Goal: Information Seeking & Learning: Check status

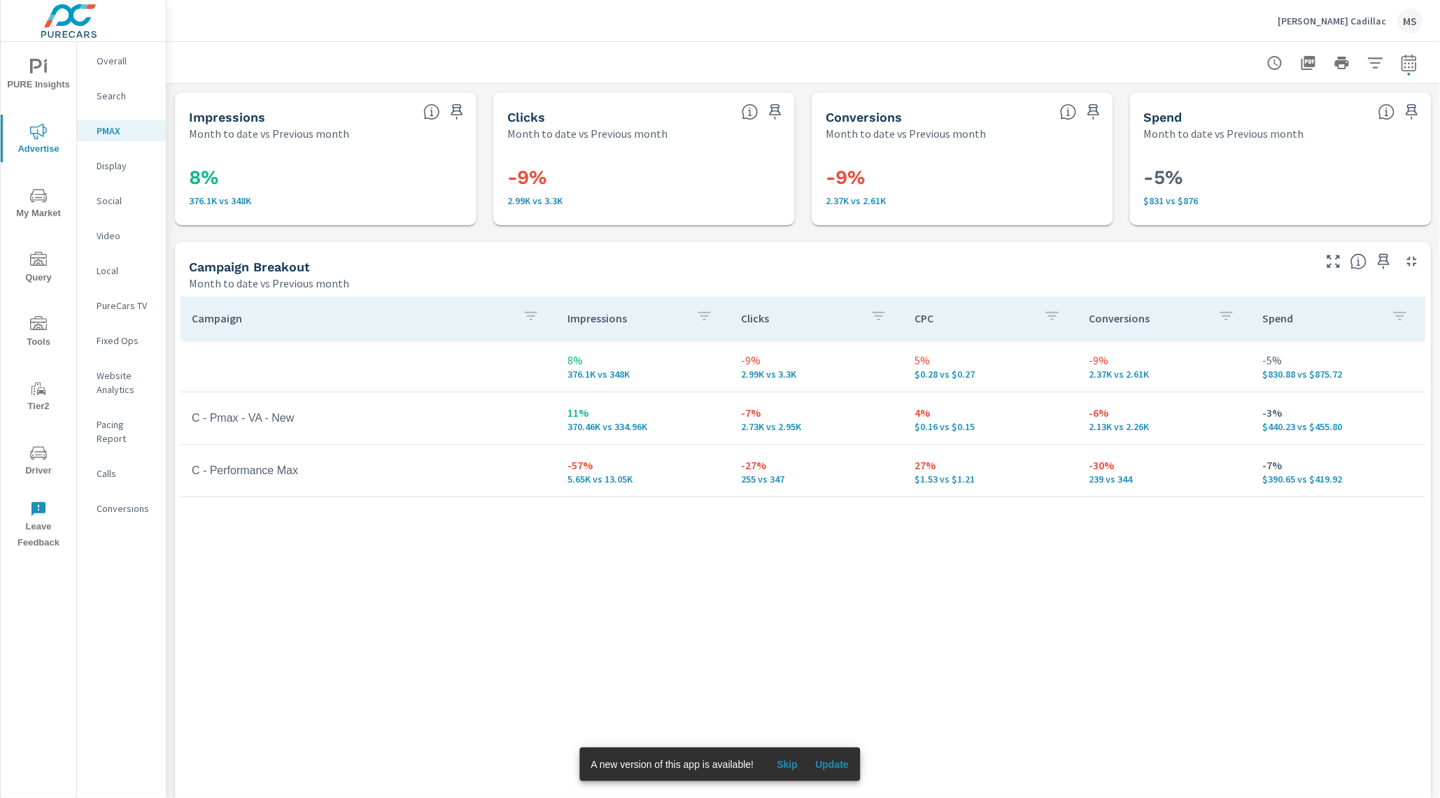
click at [1413, 24] on div "MS" at bounding box center [1410, 20] width 25 height 25
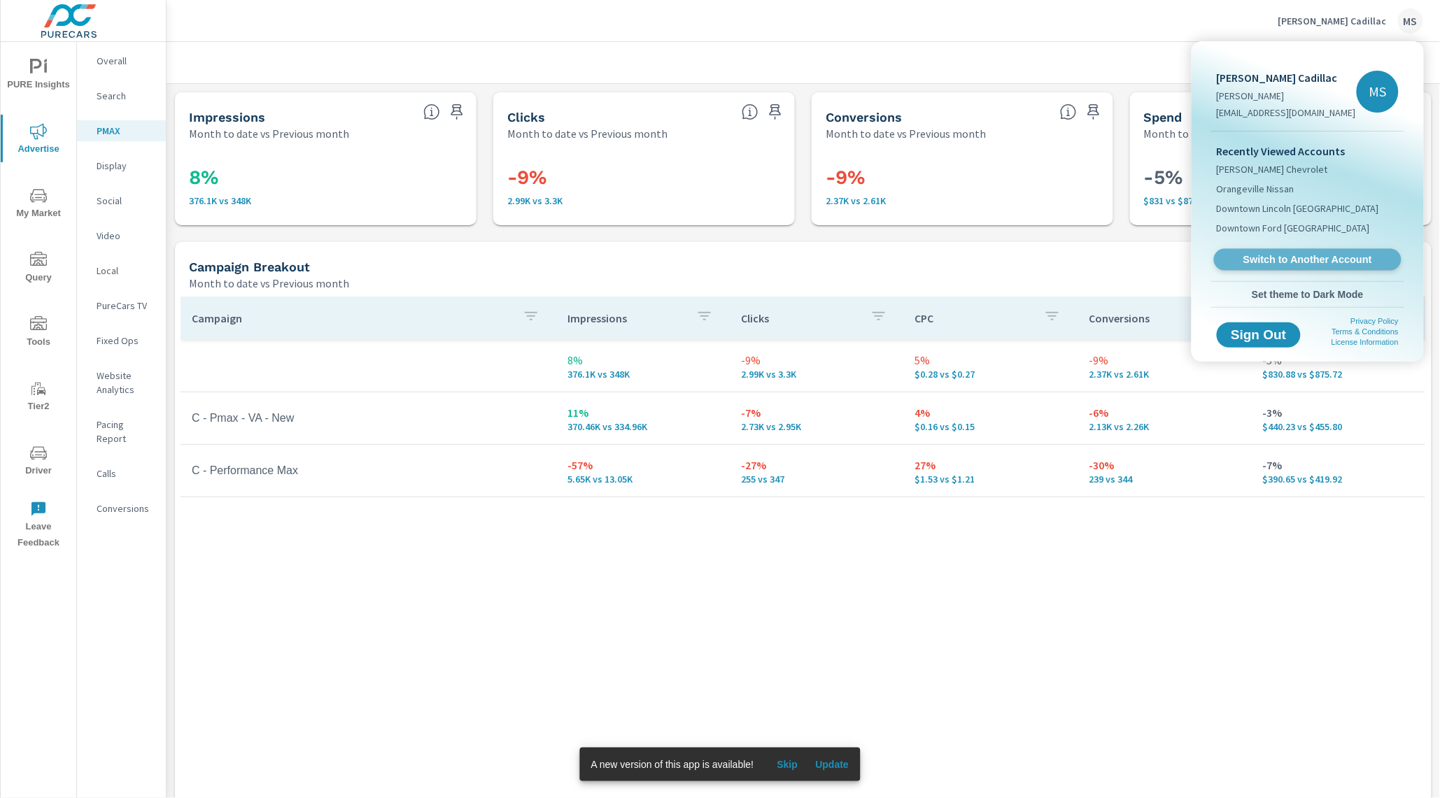
click at [1288, 263] on span "Switch to Another Account" at bounding box center [1307, 259] width 171 height 13
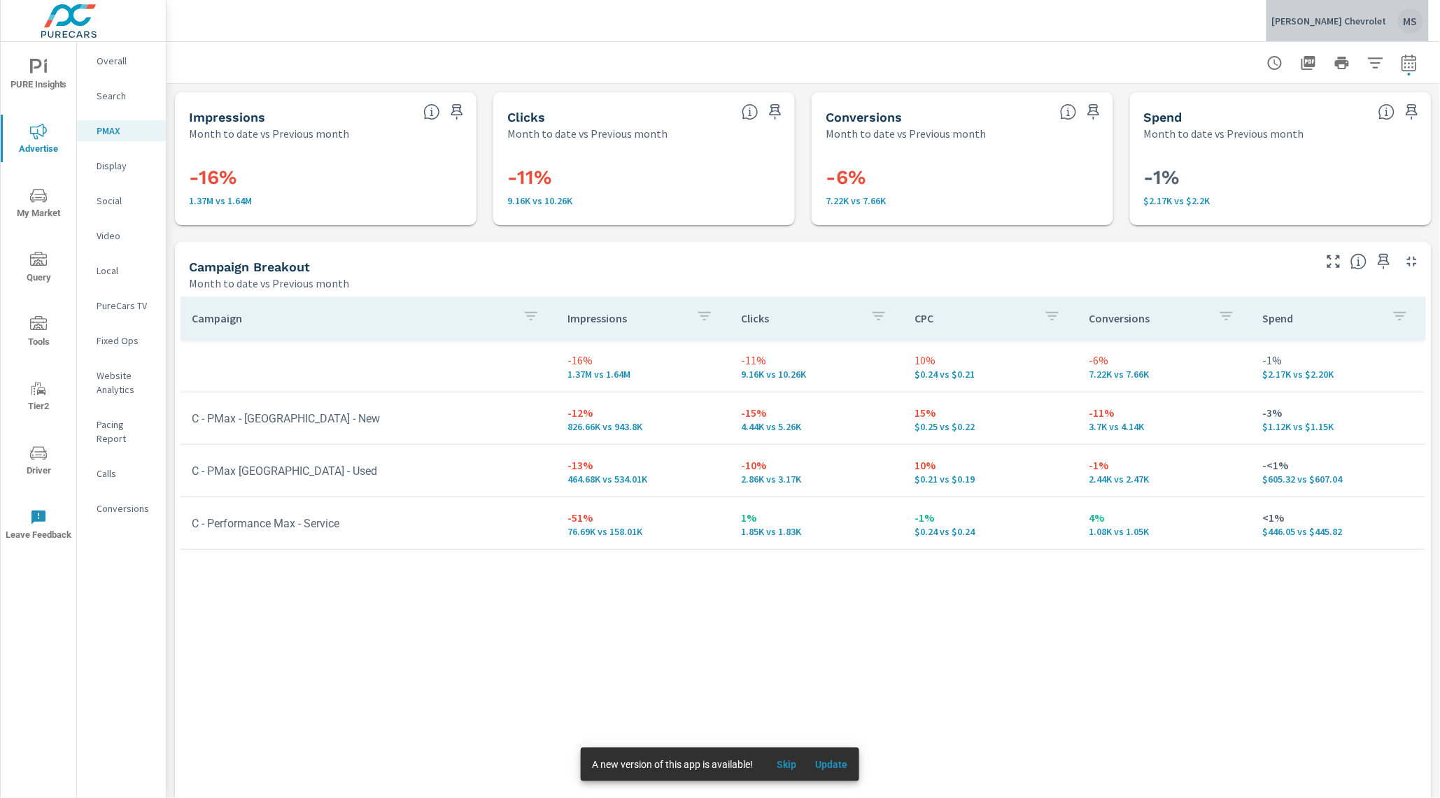
click at [1411, 24] on div "MS" at bounding box center [1410, 20] width 25 height 25
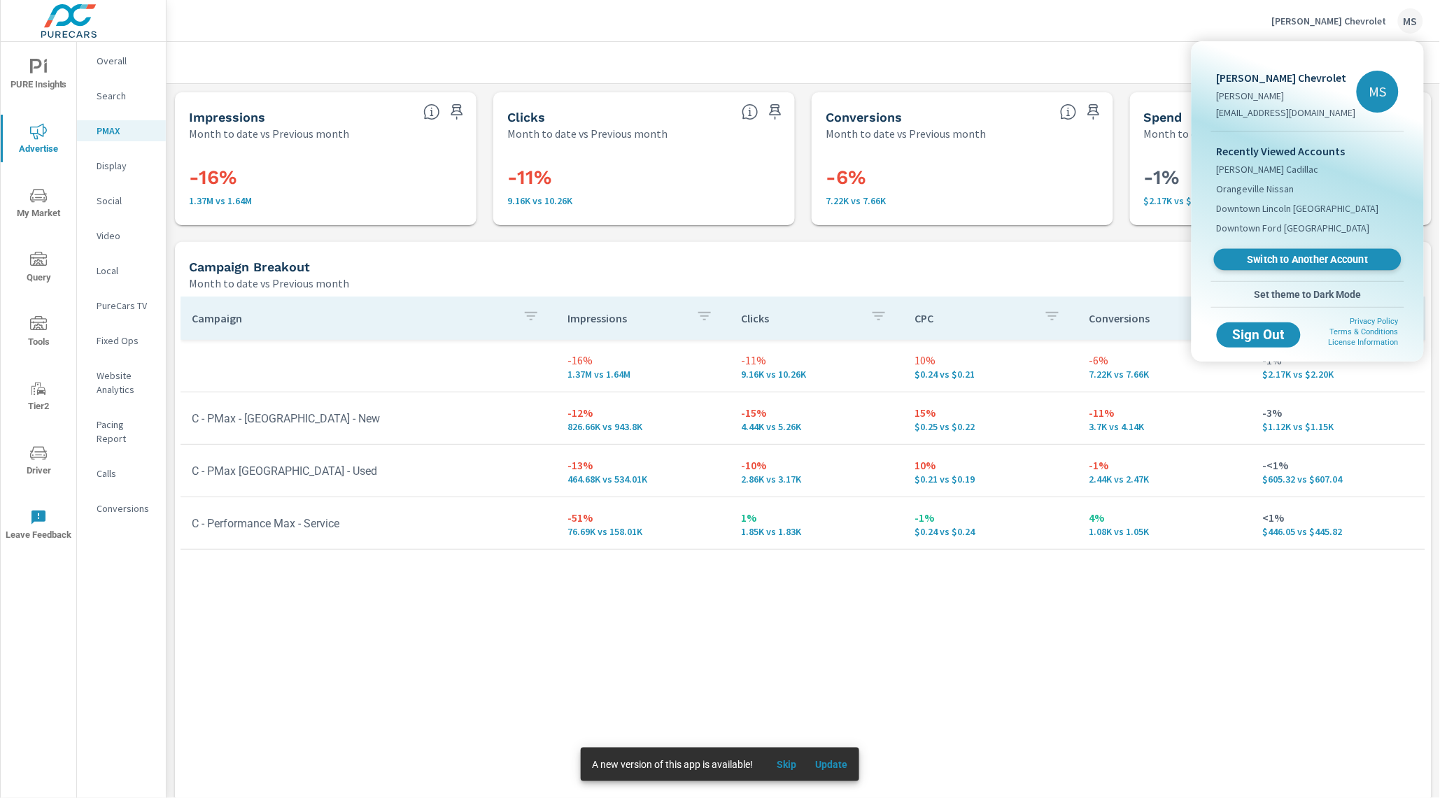
click at [1288, 257] on span "Switch to Another Account" at bounding box center [1307, 259] width 171 height 13
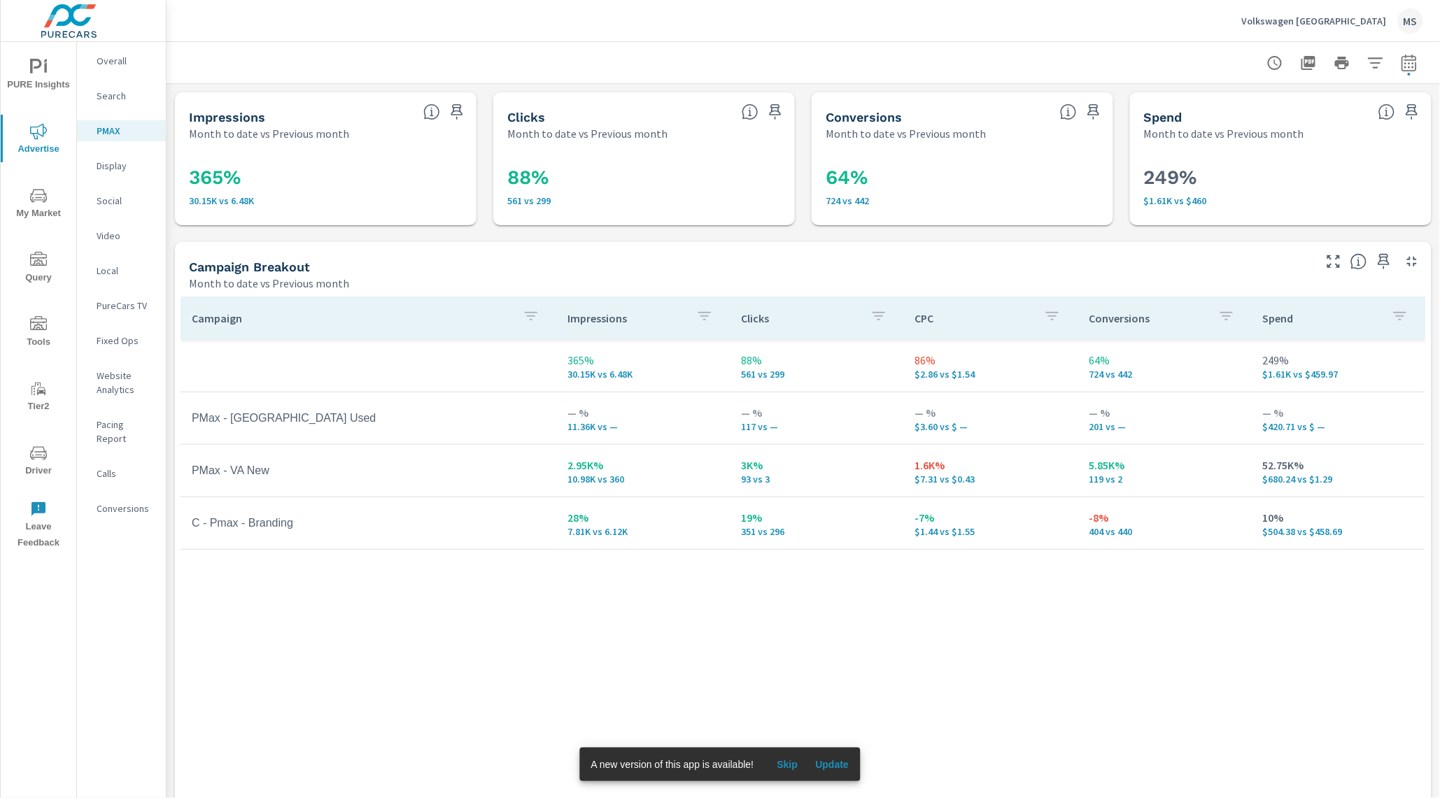
click at [109, 64] on p "Overall" at bounding box center [126, 61] width 58 height 14
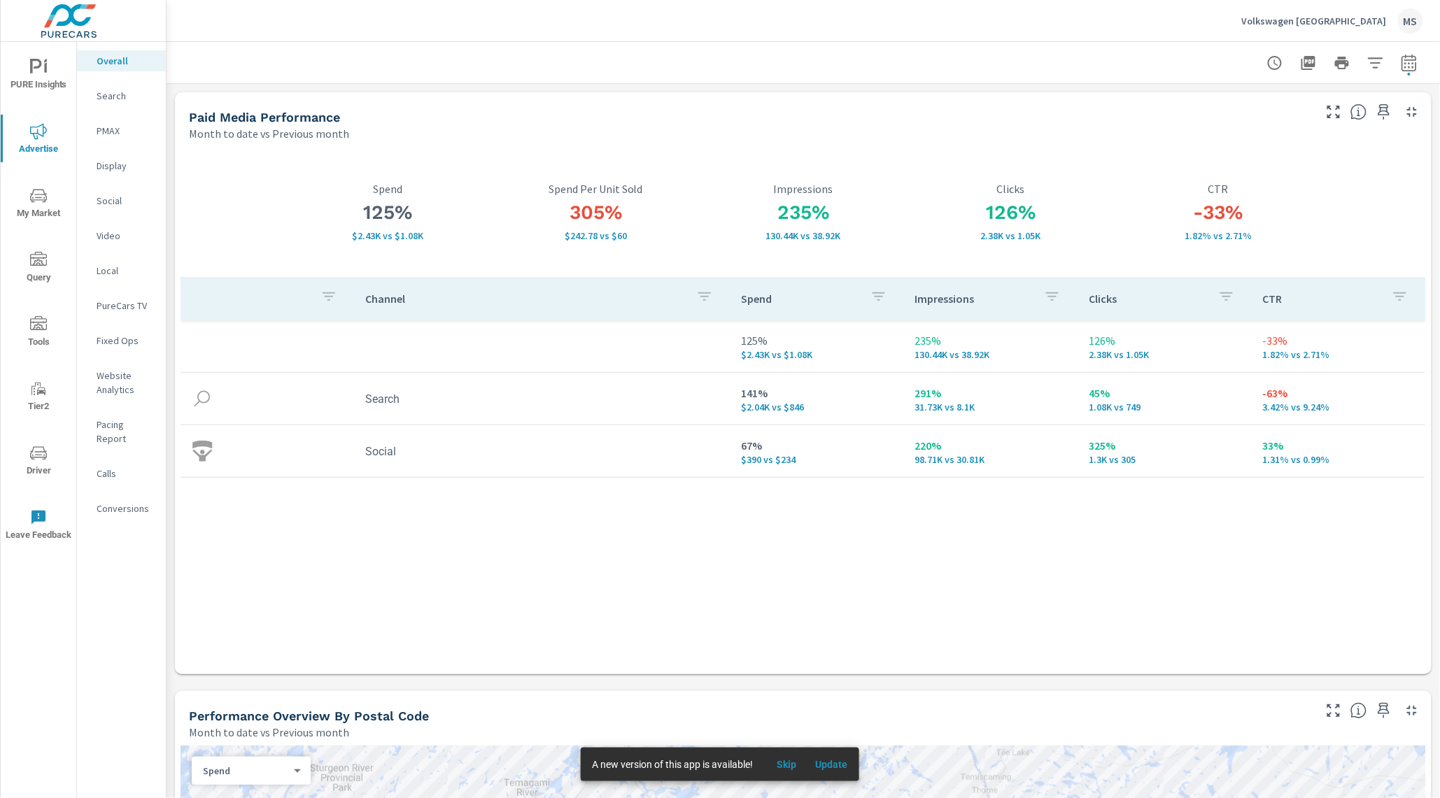
click at [143, 382] on p "Website Analytics" at bounding box center [126, 383] width 58 height 28
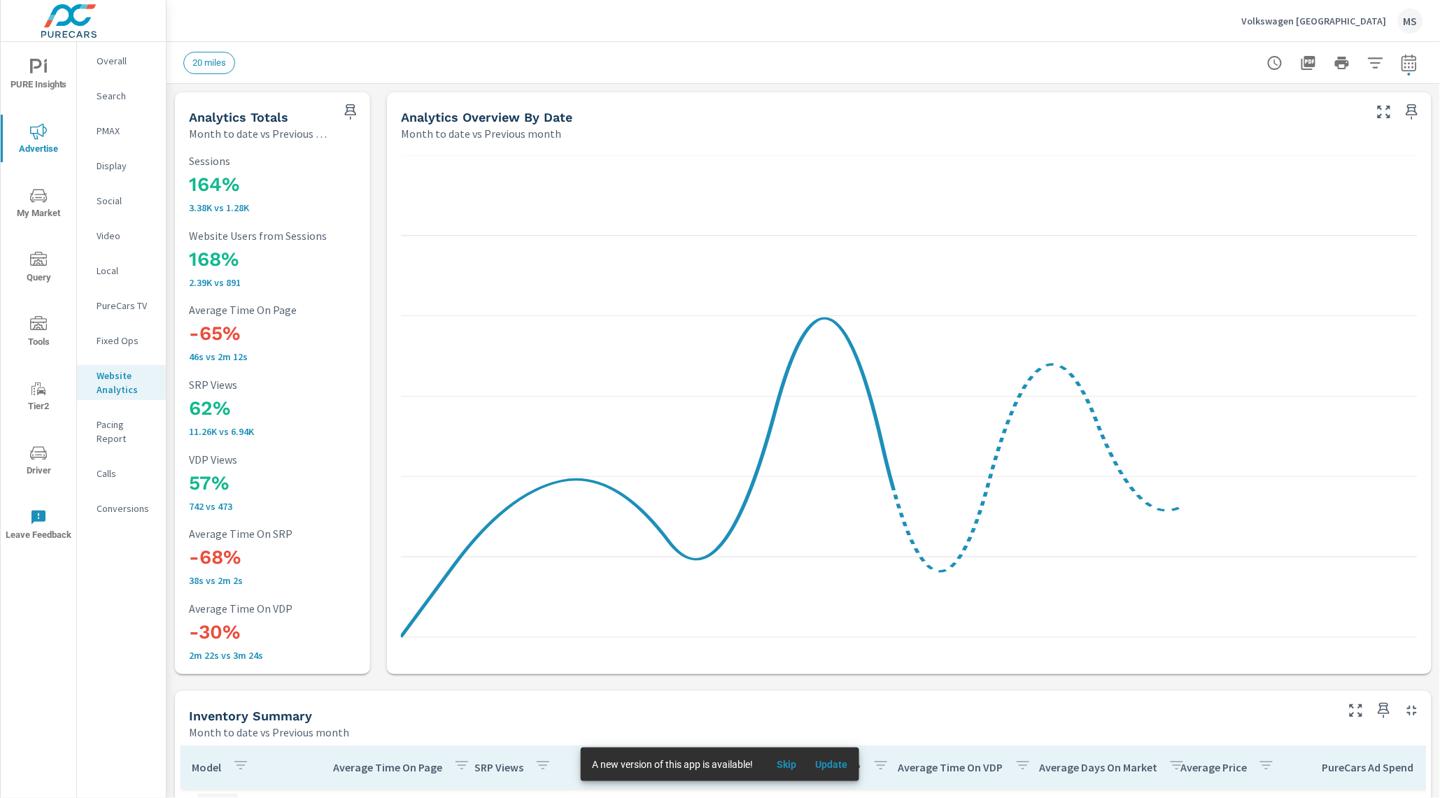
click at [106, 127] on p "PMAX" at bounding box center [126, 131] width 58 height 14
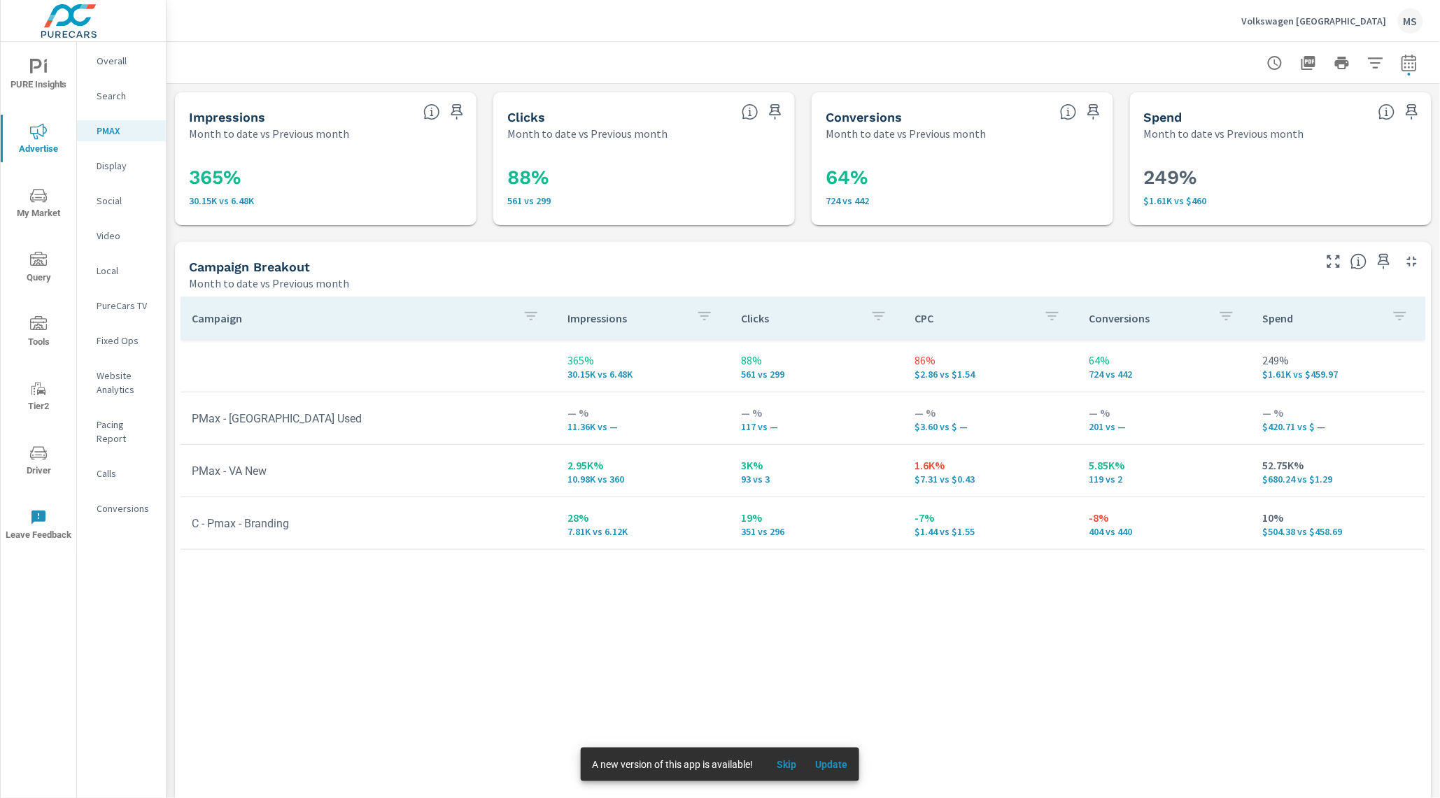
click at [38, 463] on span "Driver" at bounding box center [38, 462] width 67 height 34
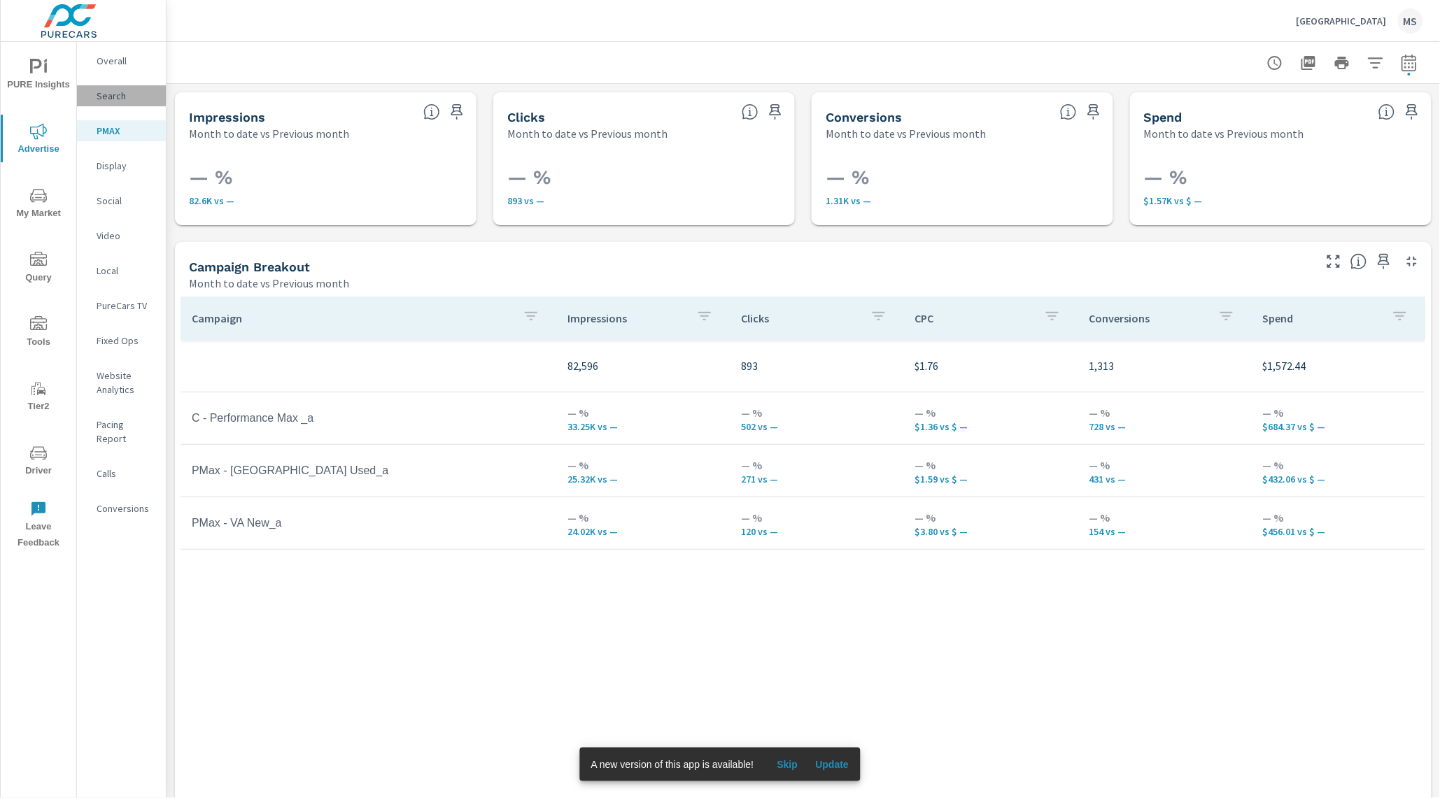
click at [113, 97] on p "Search" at bounding box center [126, 96] width 58 height 14
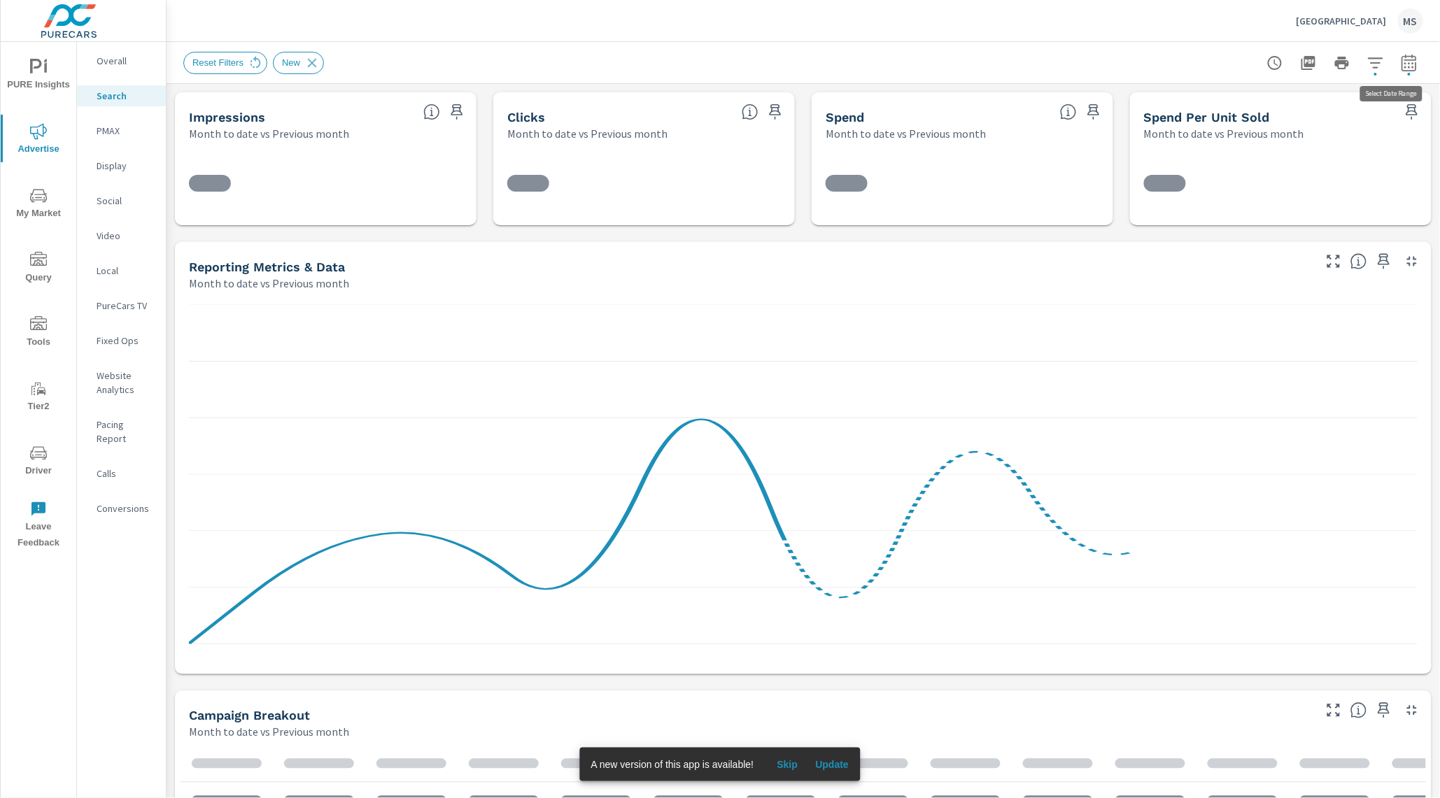
click at [1401, 68] on icon "button" at bounding box center [1409, 63] width 17 height 17
select select "Month to date"
select select "Previous month"
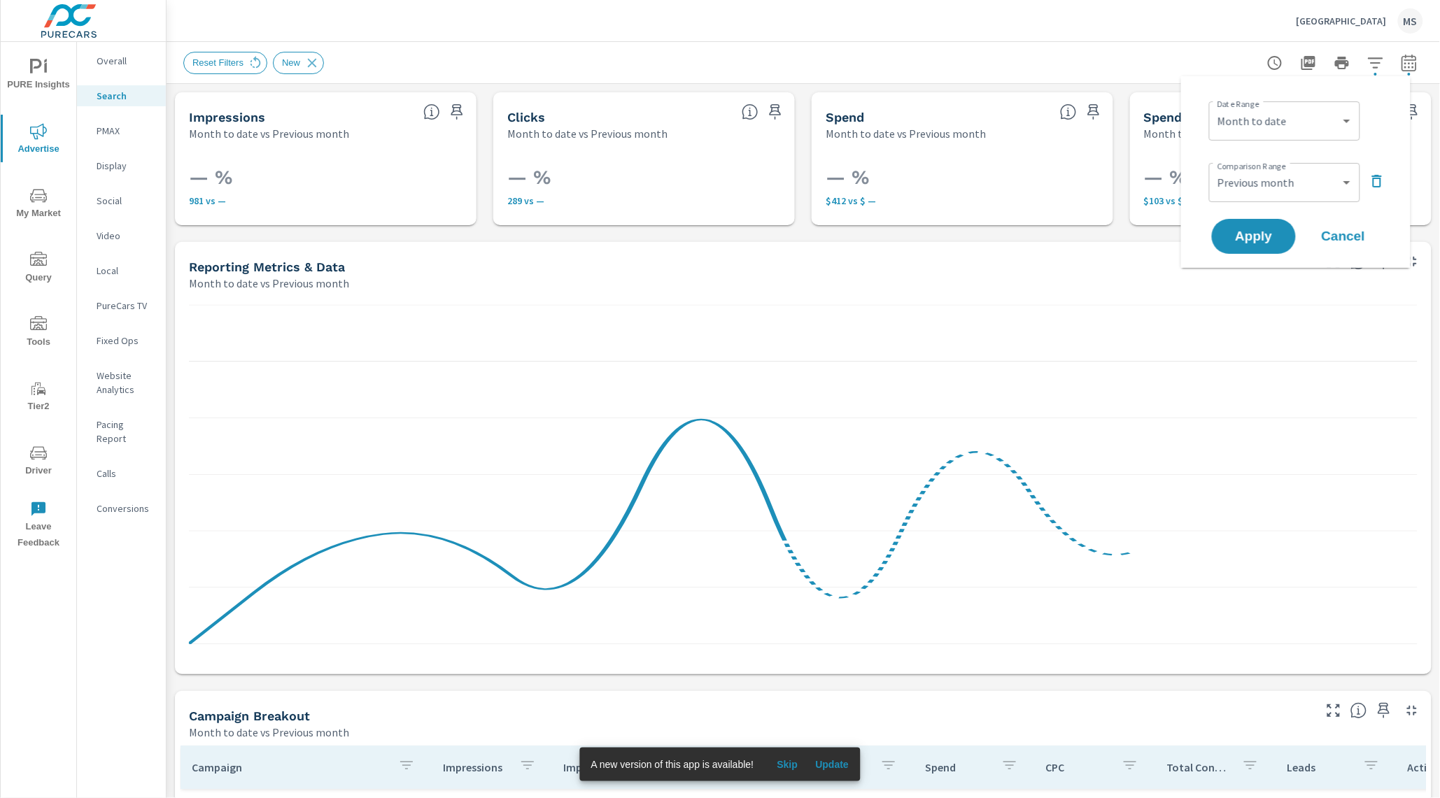
click at [969, 50] on div "Reset Filters New" at bounding box center [803, 62] width 1240 height 41
click at [317, 64] on icon at bounding box center [312, 62] width 9 height 9
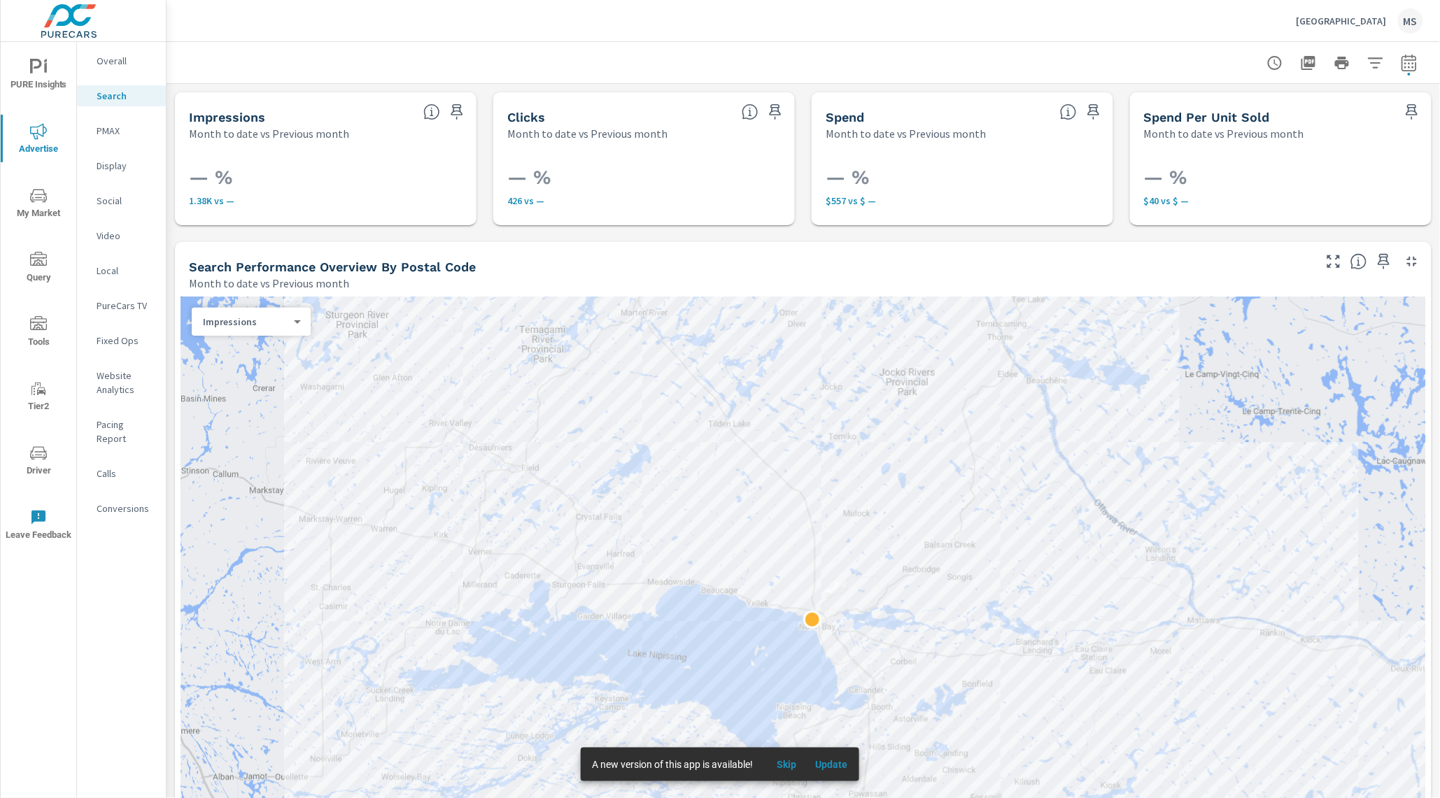
click at [123, 65] on p "Overall" at bounding box center [126, 61] width 58 height 14
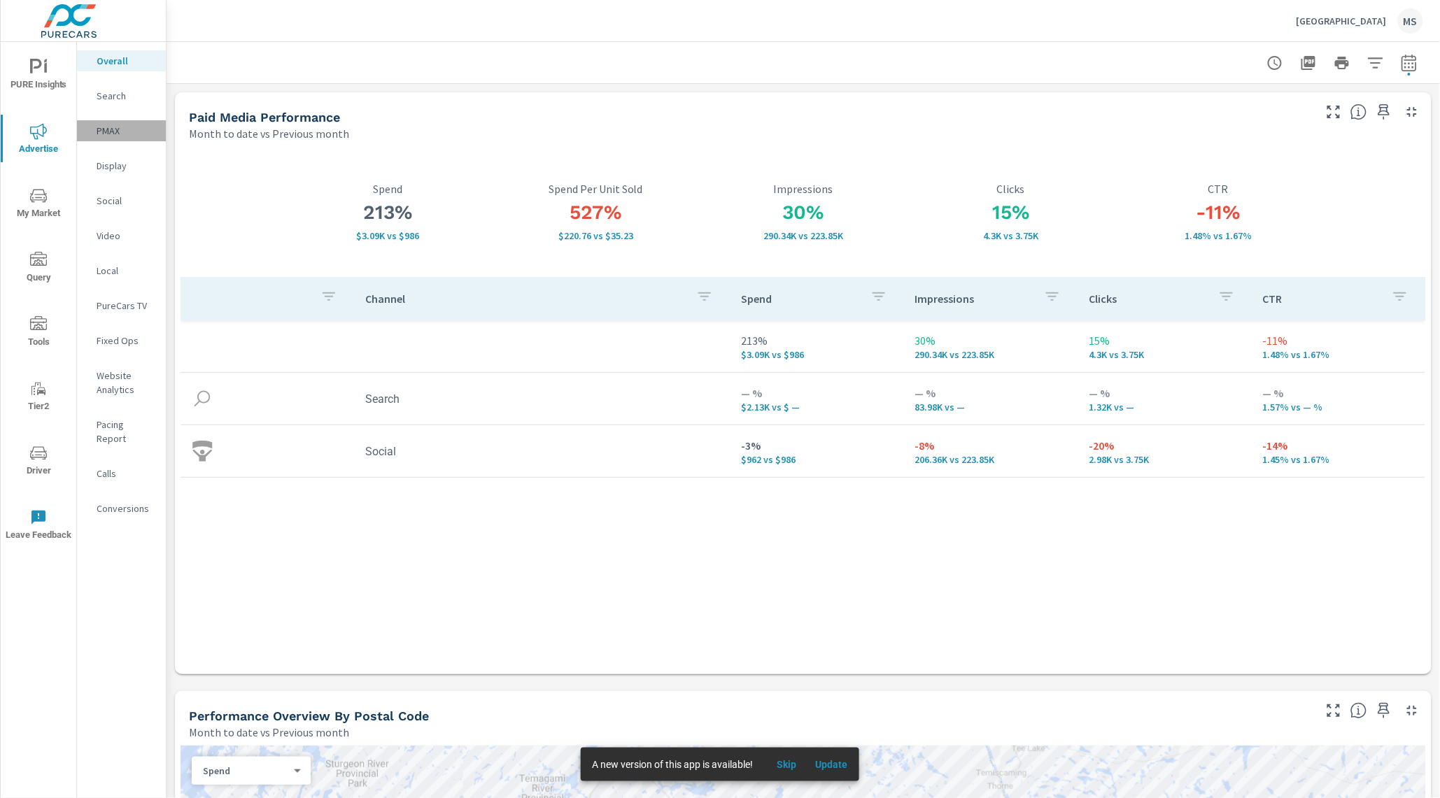
click at [120, 136] on p "PMAX" at bounding box center [126, 131] width 58 height 14
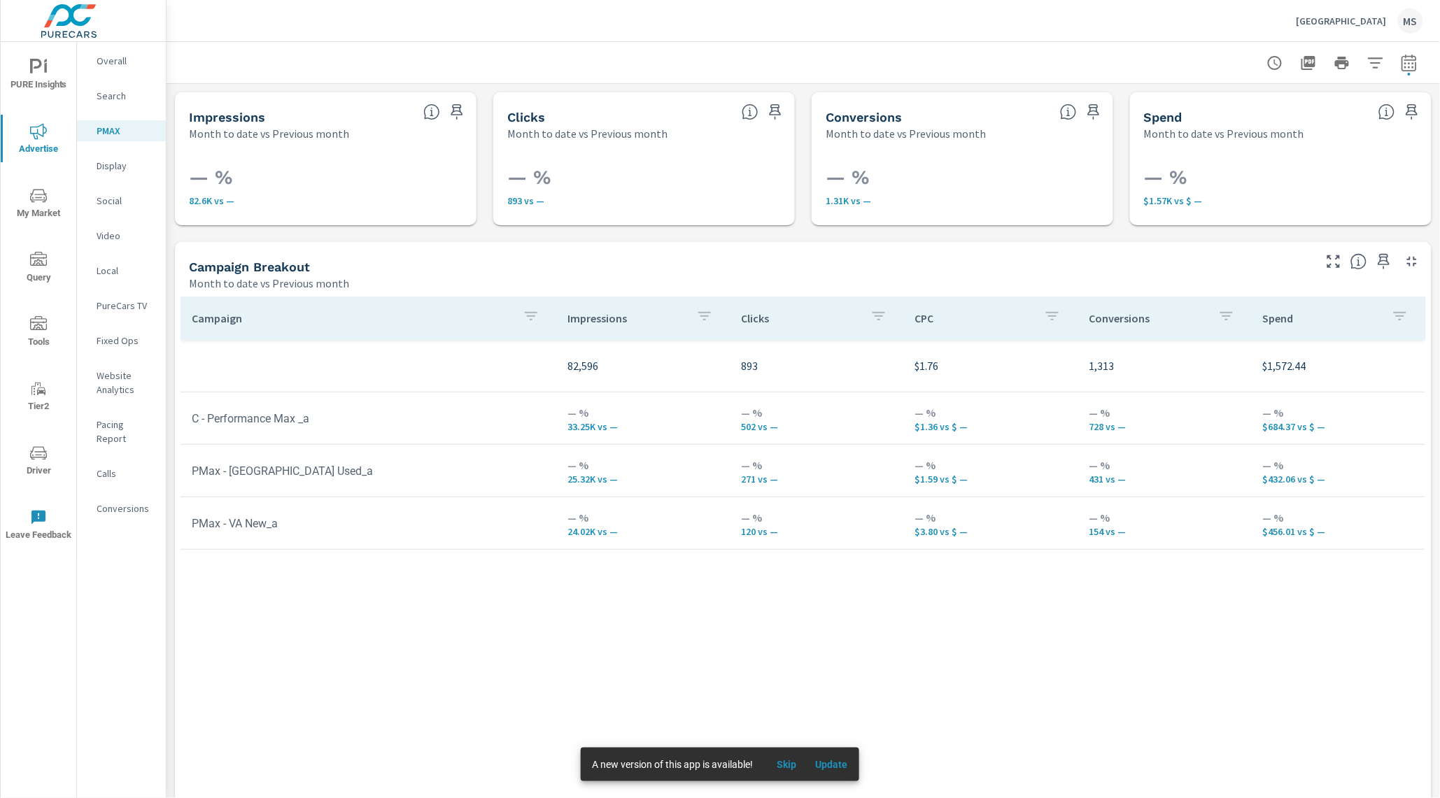
click at [119, 98] on p "Search" at bounding box center [126, 96] width 58 height 14
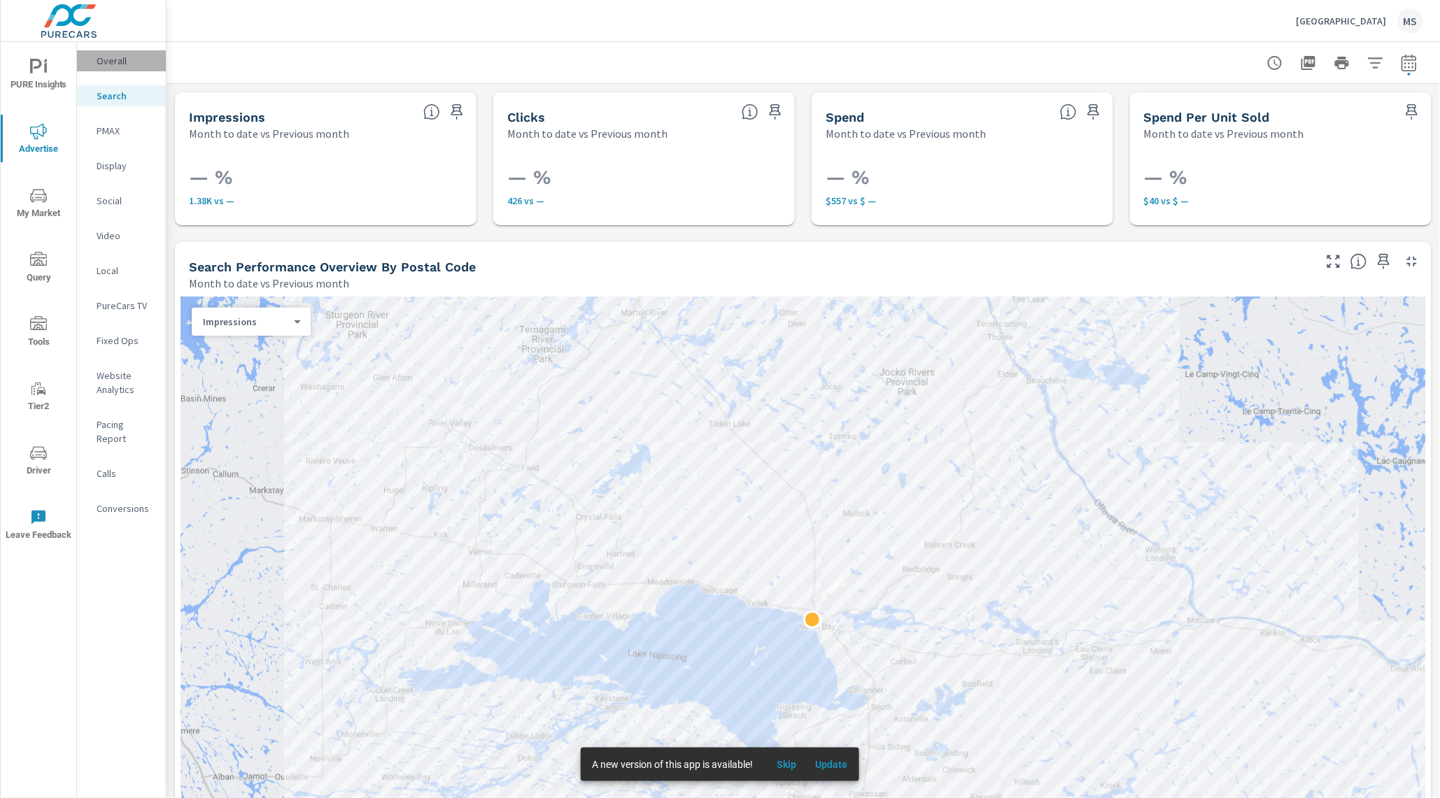
click at [113, 62] on p "Overall" at bounding box center [126, 61] width 58 height 14
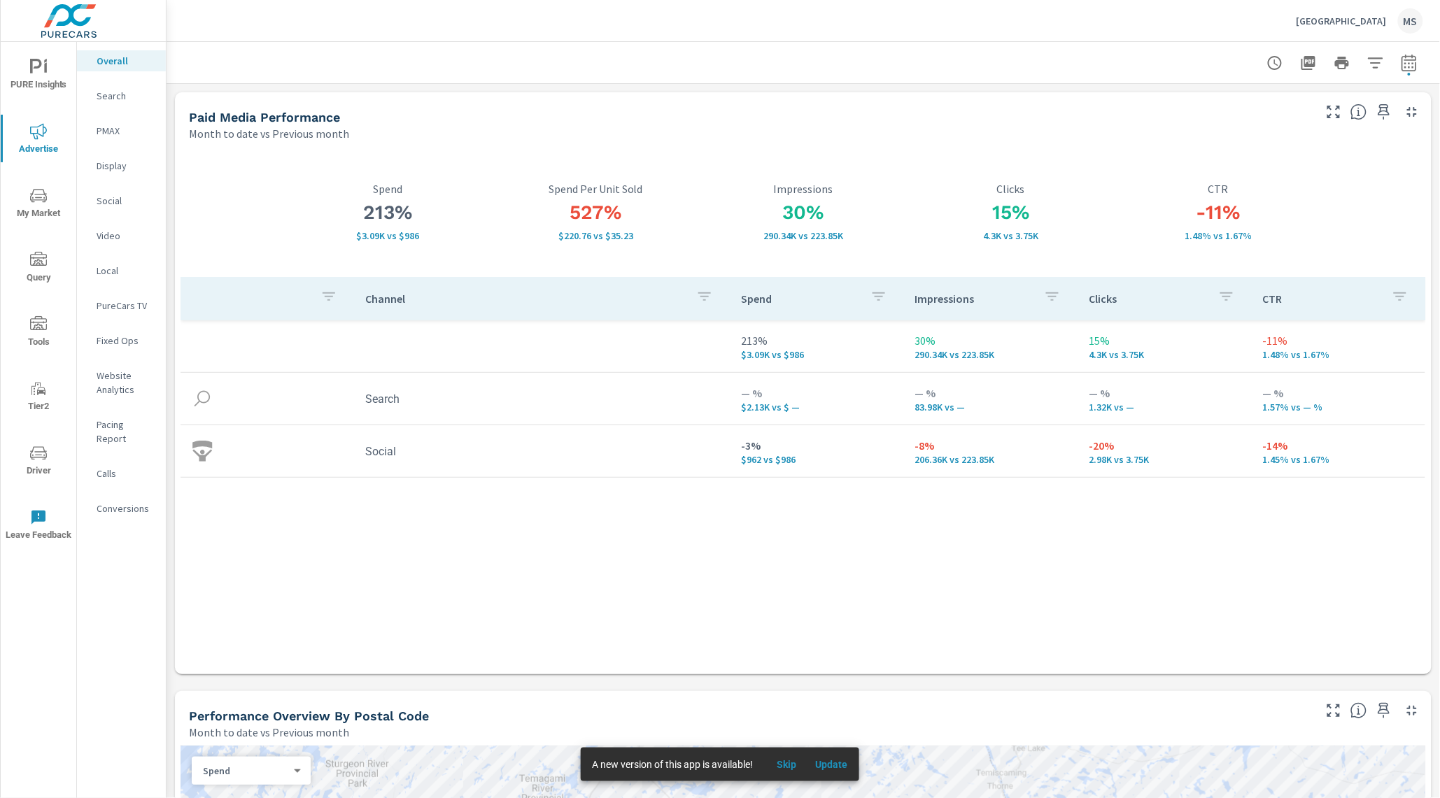
click at [136, 199] on p "Social" at bounding box center [126, 201] width 58 height 14
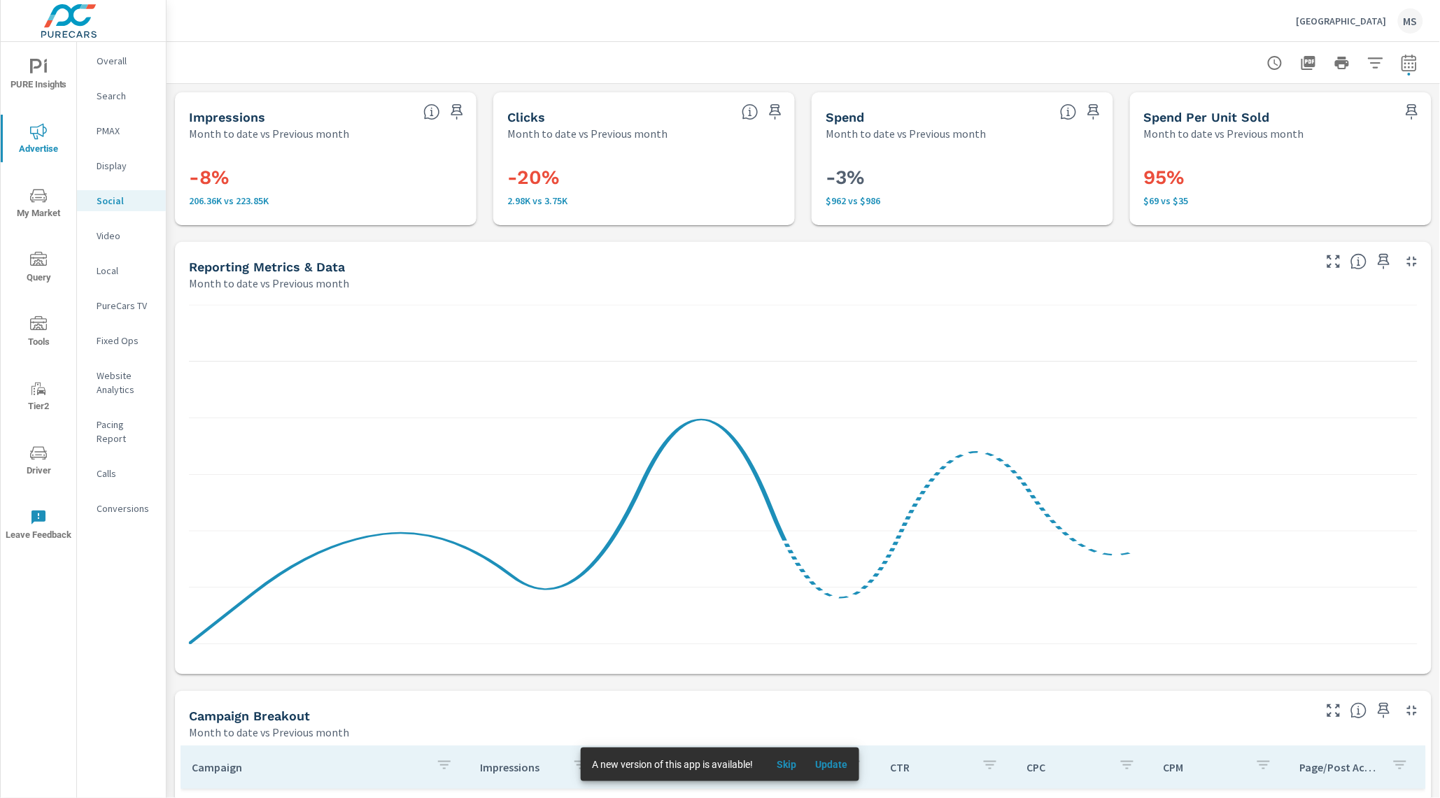
scroll to position [260, 0]
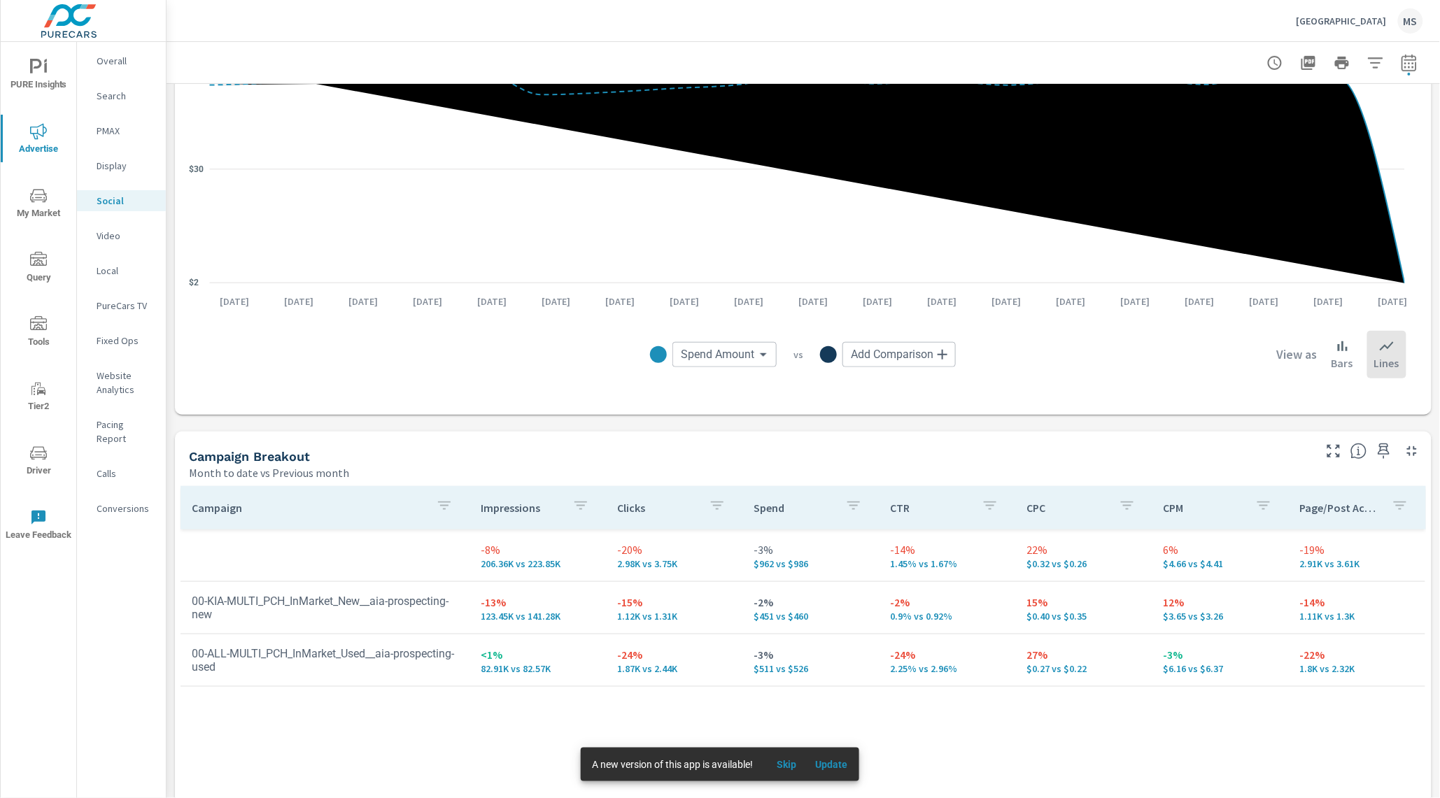
click at [108, 60] on p "Overall" at bounding box center [126, 61] width 58 height 14
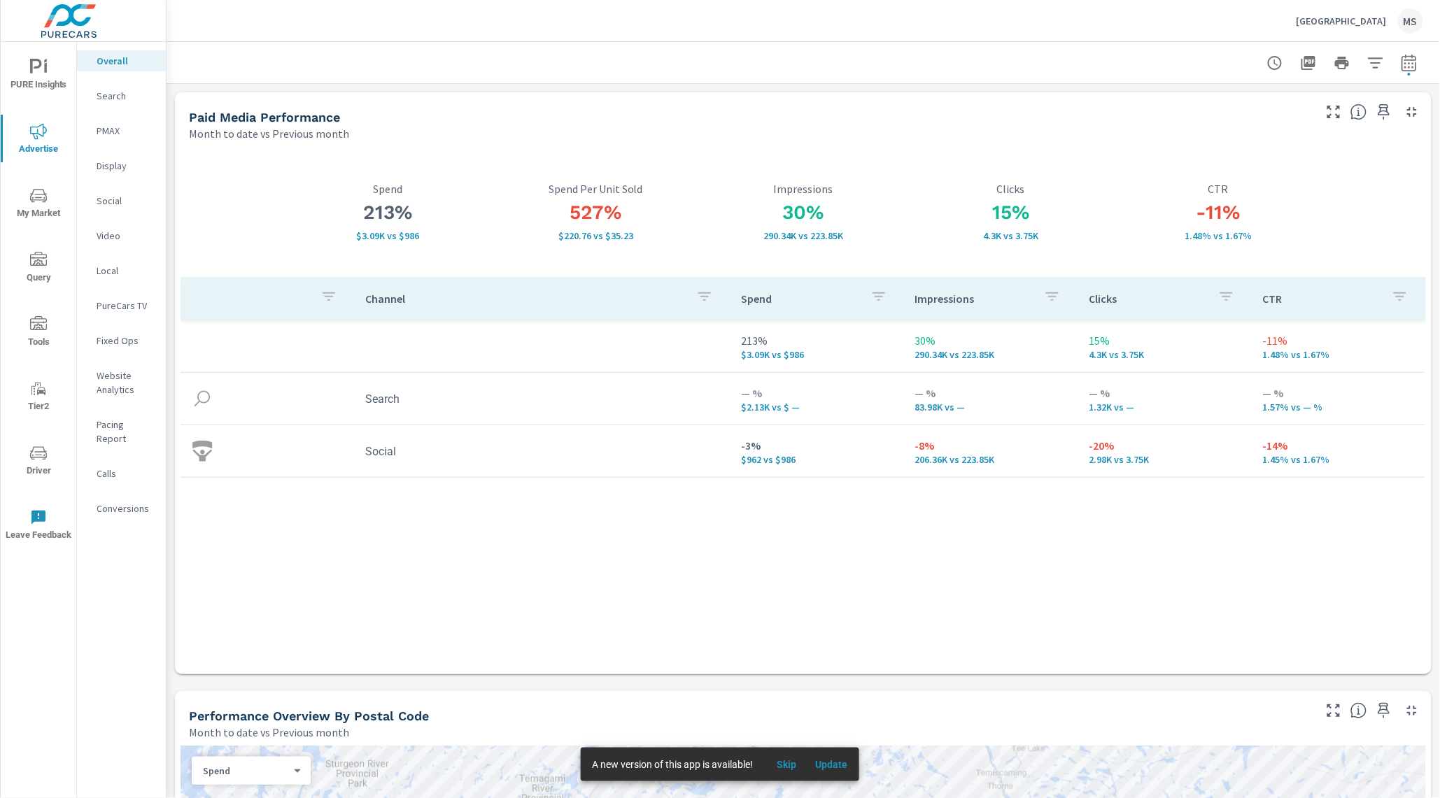
drag, startPoint x: 111, startPoint y: 97, endPoint x: 295, endPoint y: 108, distance: 185.1
click at [295, 108] on div "PURE Insights Advertise My Market Query Tools Tier2 Driver Leave Feedback Overa…" at bounding box center [720, 399] width 1440 height 798
click at [1401, 68] on icon "button" at bounding box center [1409, 63] width 17 height 17
select select "Month to date"
select select "Previous month"
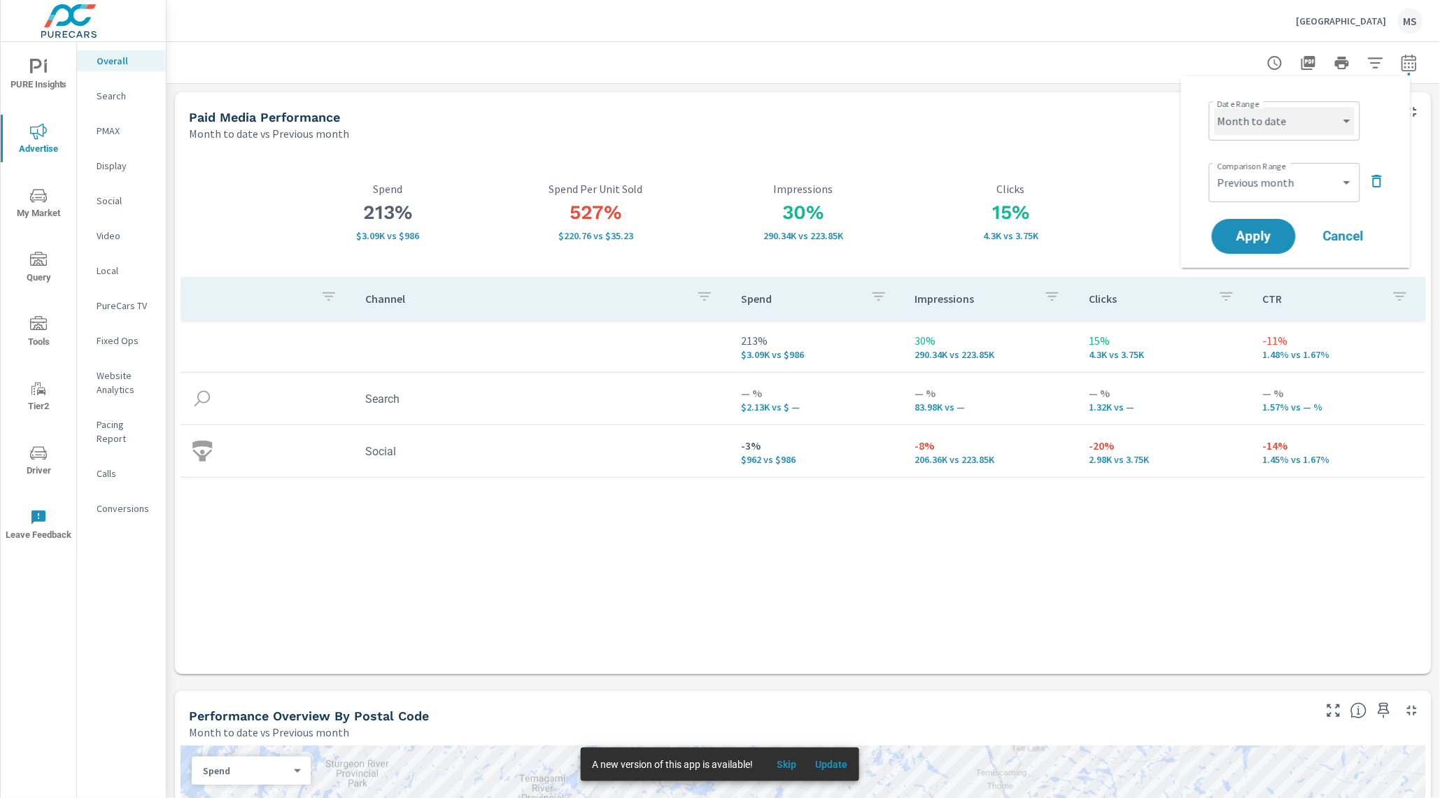
click at [1275, 114] on select "Custom [DATE] Last week Last 7 days Last 14 days Last 30 days Last 45 days Last…" at bounding box center [1285, 121] width 140 height 28
click at [1215, 107] on select "Custom [DATE] Last week Last 7 days Last 14 days Last 30 days Last 45 days Last…" at bounding box center [1285, 121] width 140 height 28
select select "Last month"
click at [1379, 183] on icon "button" at bounding box center [1377, 181] width 17 height 17
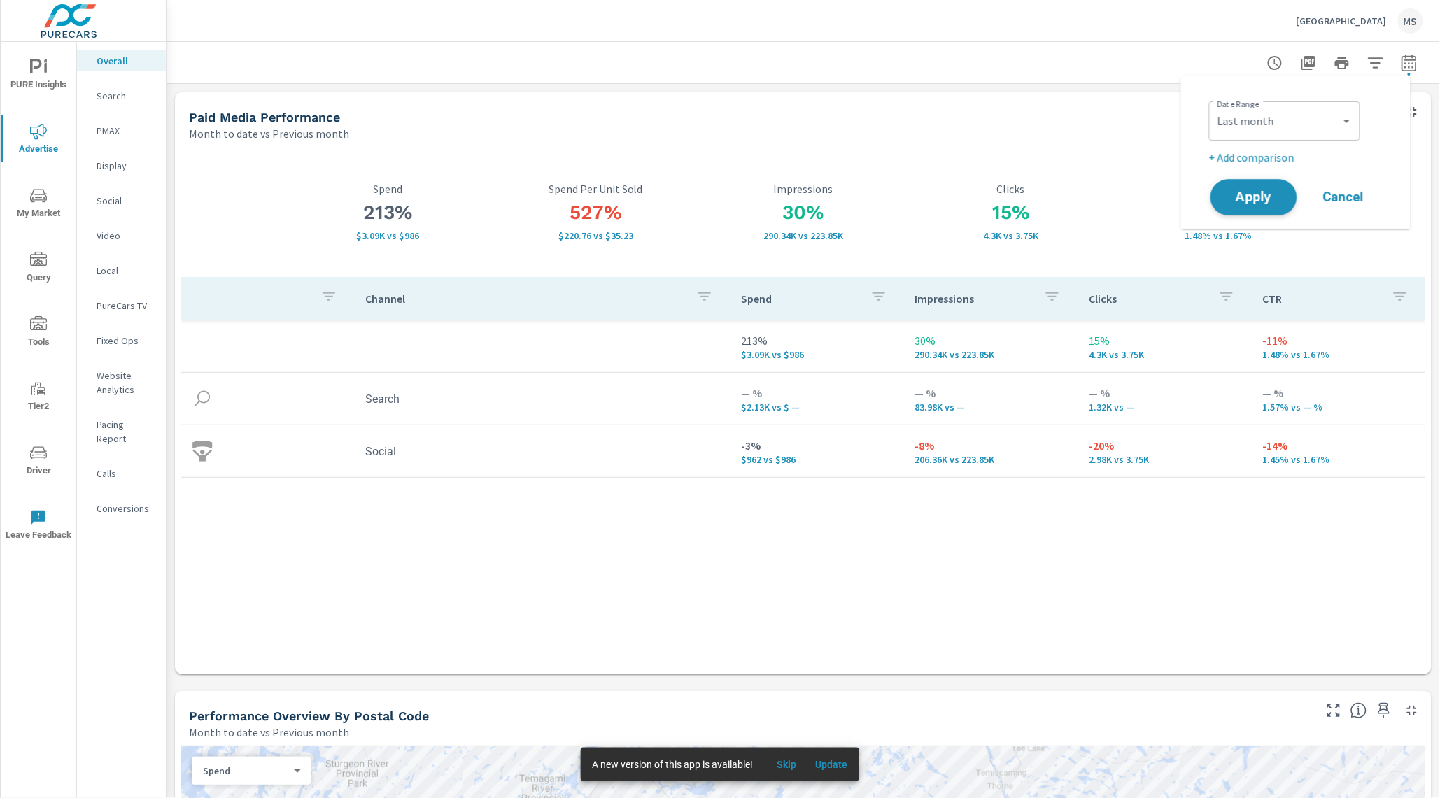
click at [1239, 206] on button "Apply" at bounding box center [1254, 197] width 87 height 36
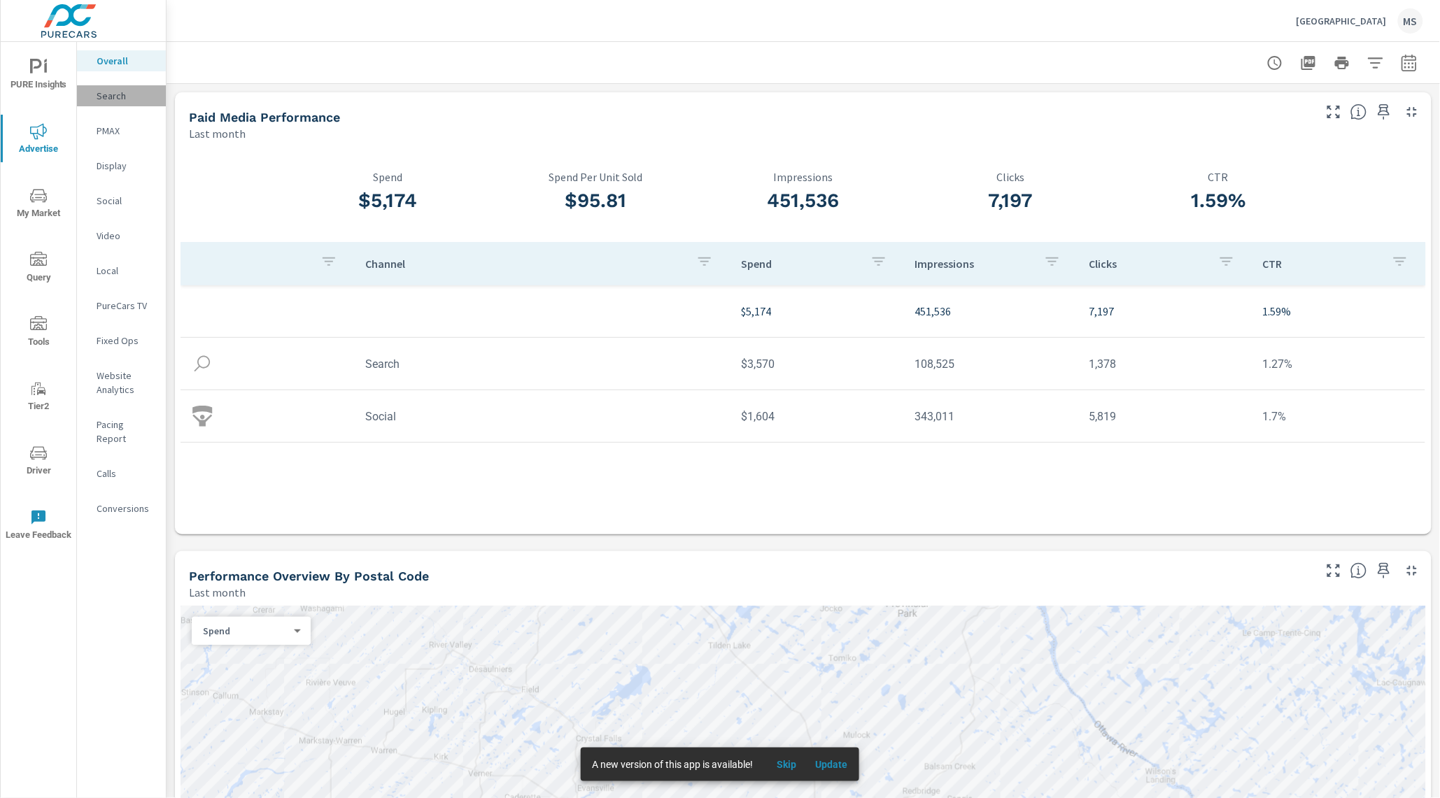
click at [113, 94] on p "Search" at bounding box center [126, 96] width 58 height 14
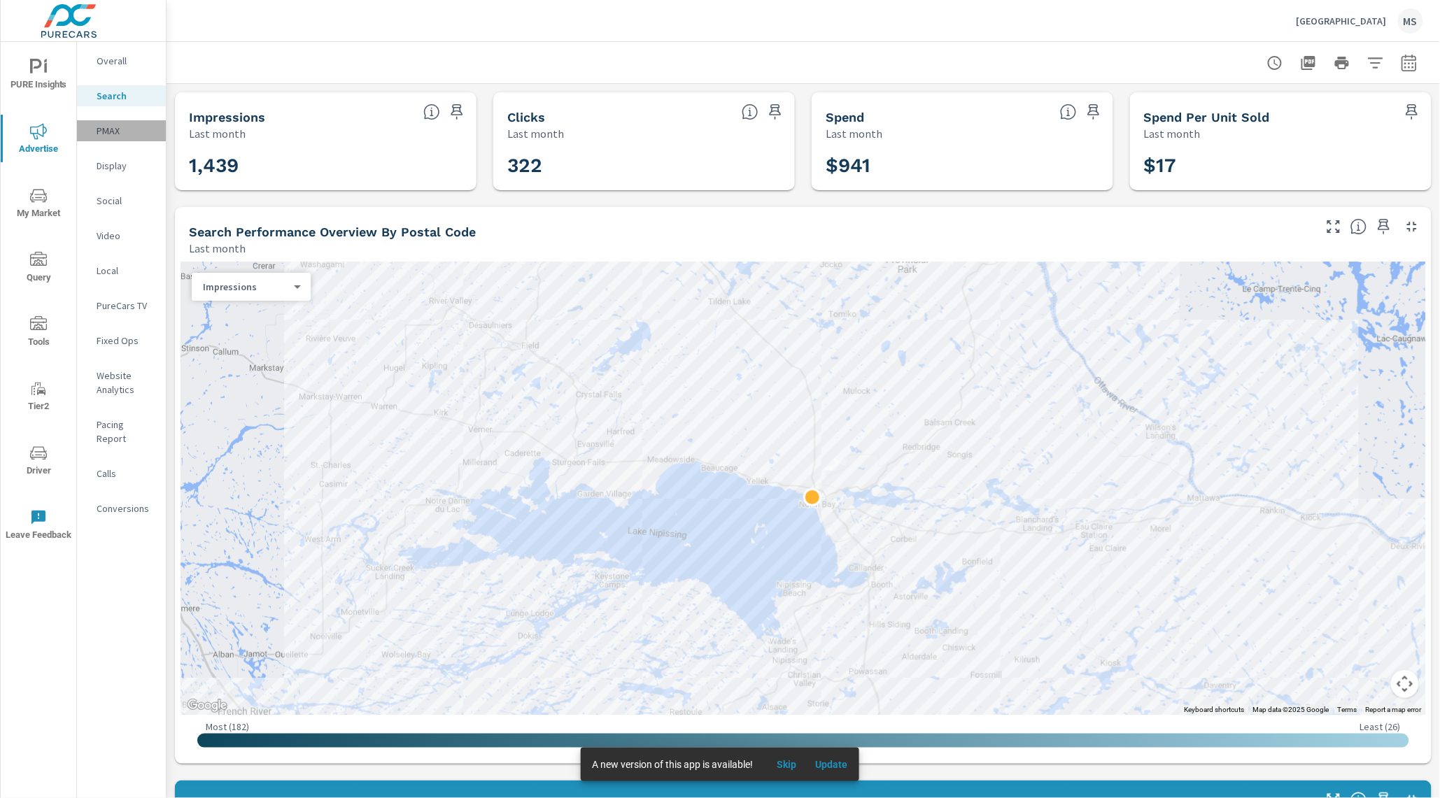
click at [115, 132] on p "PMAX" at bounding box center [126, 131] width 58 height 14
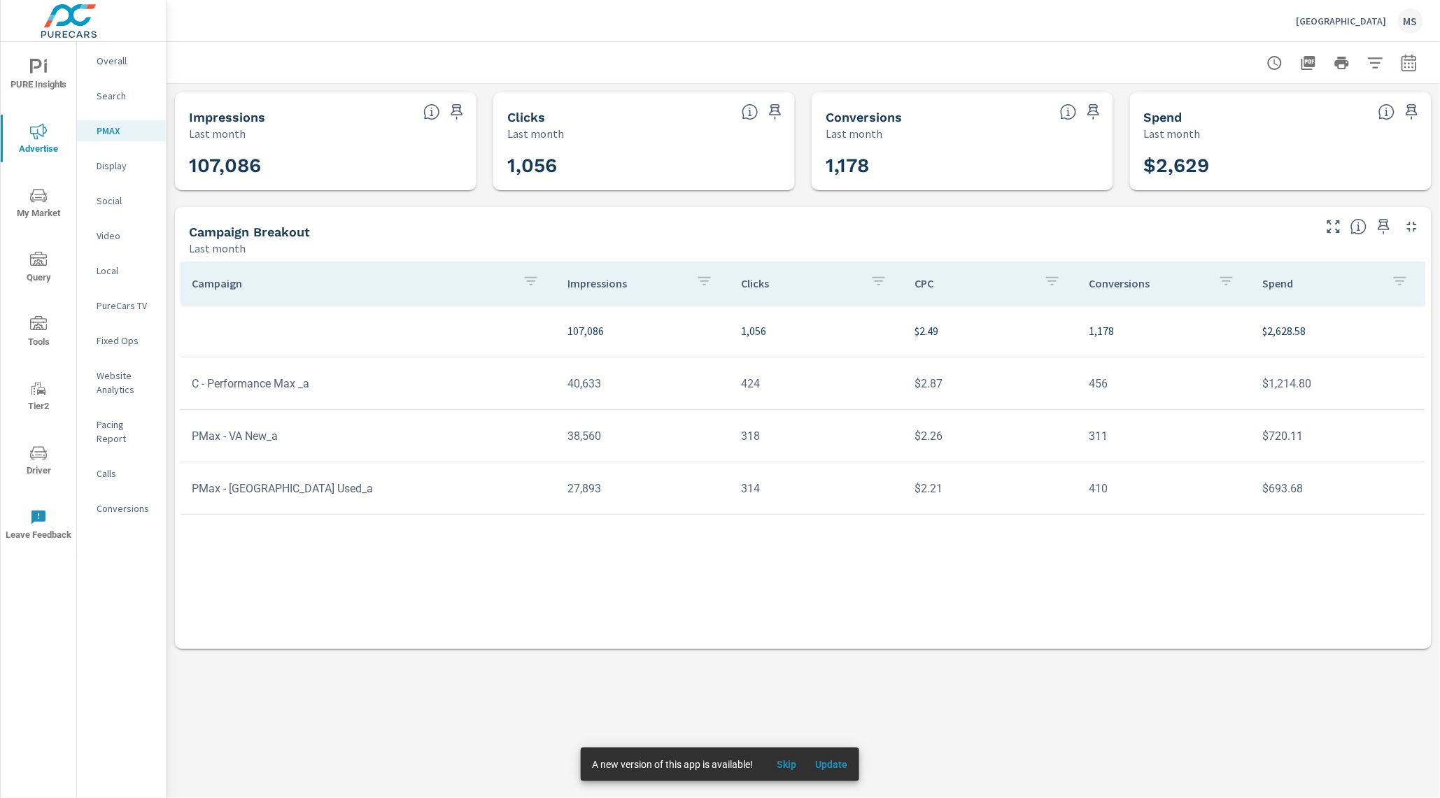
click at [1412, 71] on button "button" at bounding box center [1409, 63] width 28 height 28
click at [1304, 127] on select "Custom [DATE] Last week Last 7 days Last 14 days Last 30 days Last 45 days Last…" at bounding box center [1298, 121] width 140 height 28
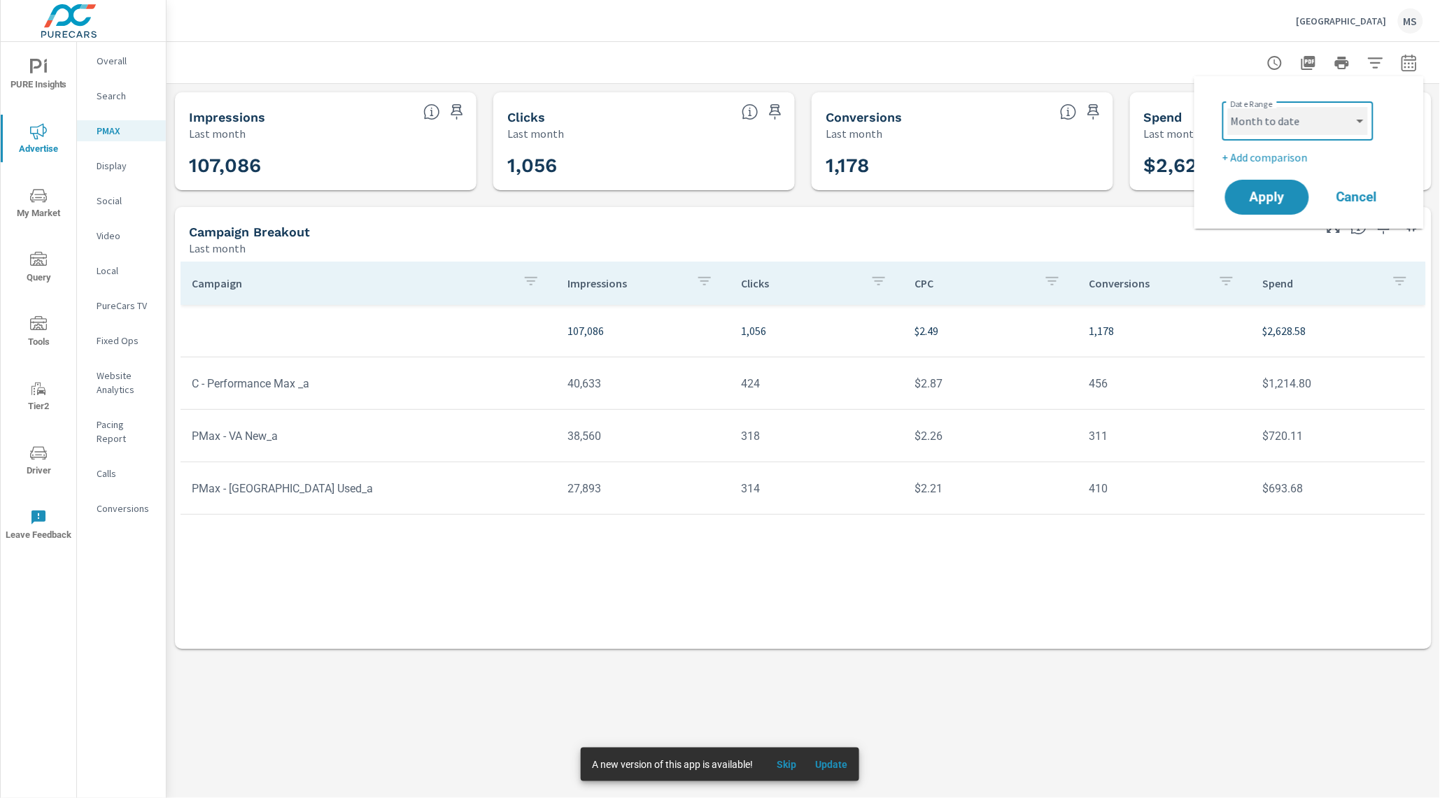
click at [1228, 107] on select "Custom [DATE] Last week Last 7 days Last 14 days Last 30 days Last 45 days Last…" at bounding box center [1298, 121] width 140 height 28
select select "Month to date"
click at [1278, 157] on p "+ Add comparison" at bounding box center [1311, 157] width 179 height 17
select select "Previous period"
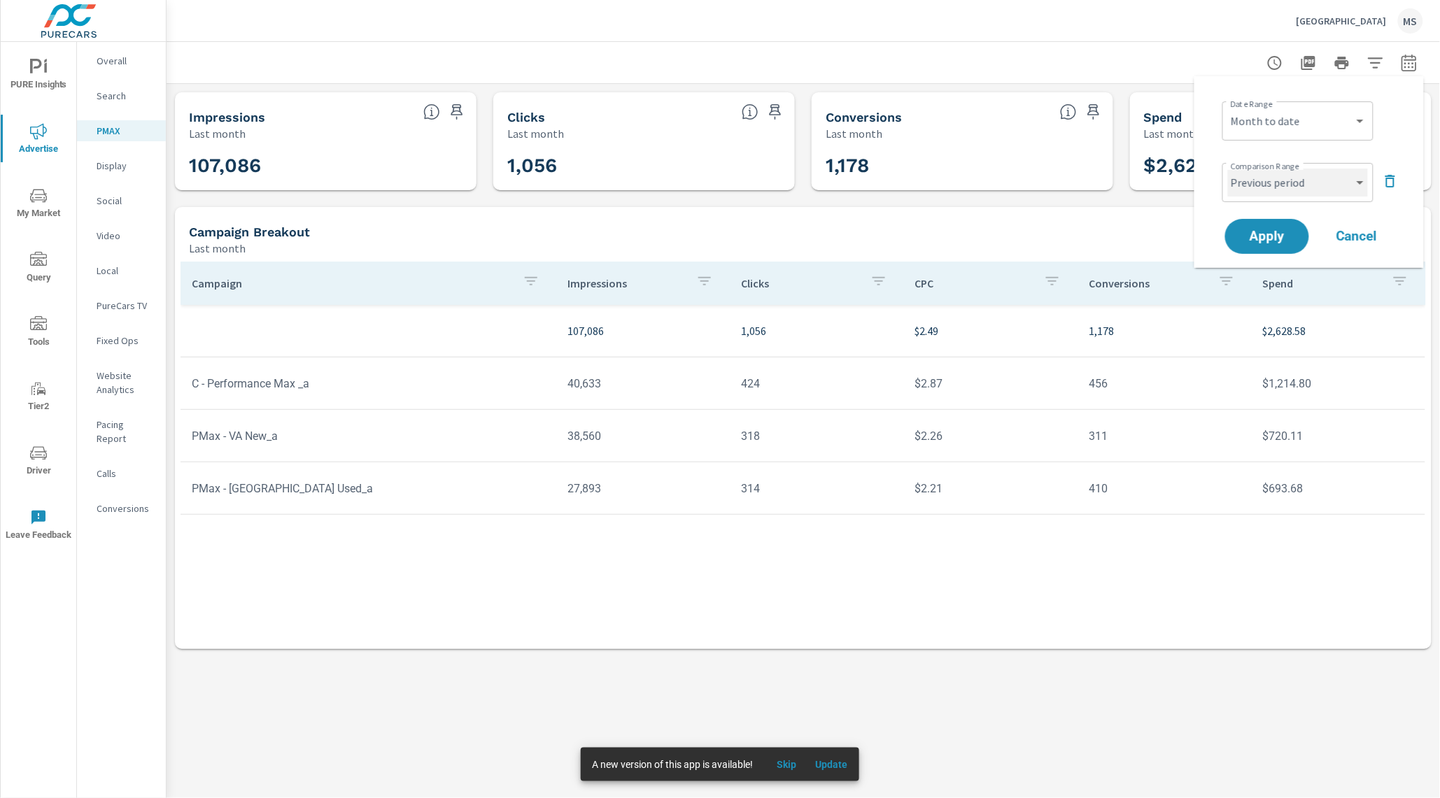
click at [1276, 183] on select "Custom Previous period Previous month Previous year" at bounding box center [1298, 183] width 140 height 28
click at [1228, 169] on select "Custom Previous period Previous month Previous year" at bounding box center [1298, 183] width 140 height 28
click at [1267, 235] on span "Apply" at bounding box center [1267, 236] width 57 height 13
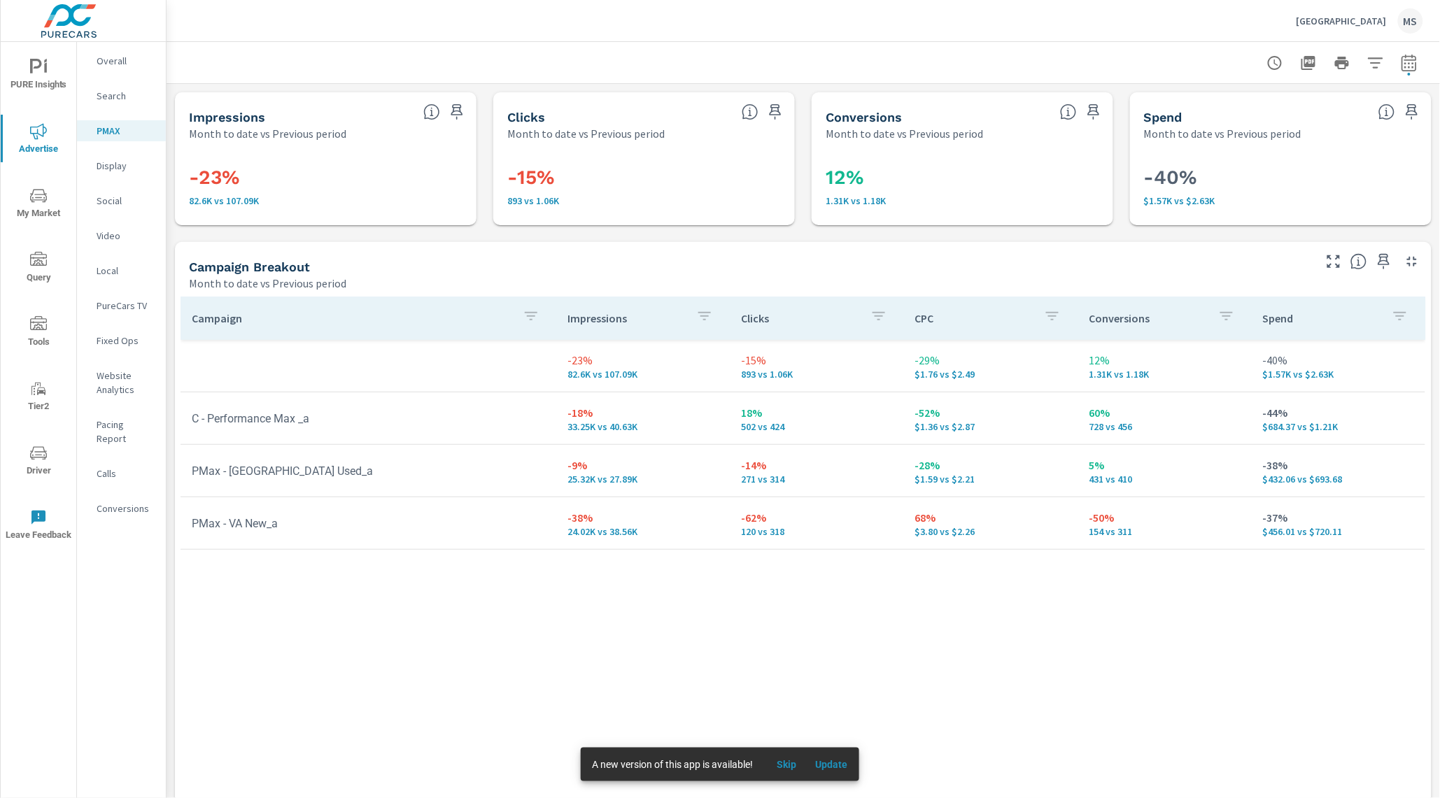
click at [45, 456] on icon "nav menu" at bounding box center [38, 453] width 17 height 17
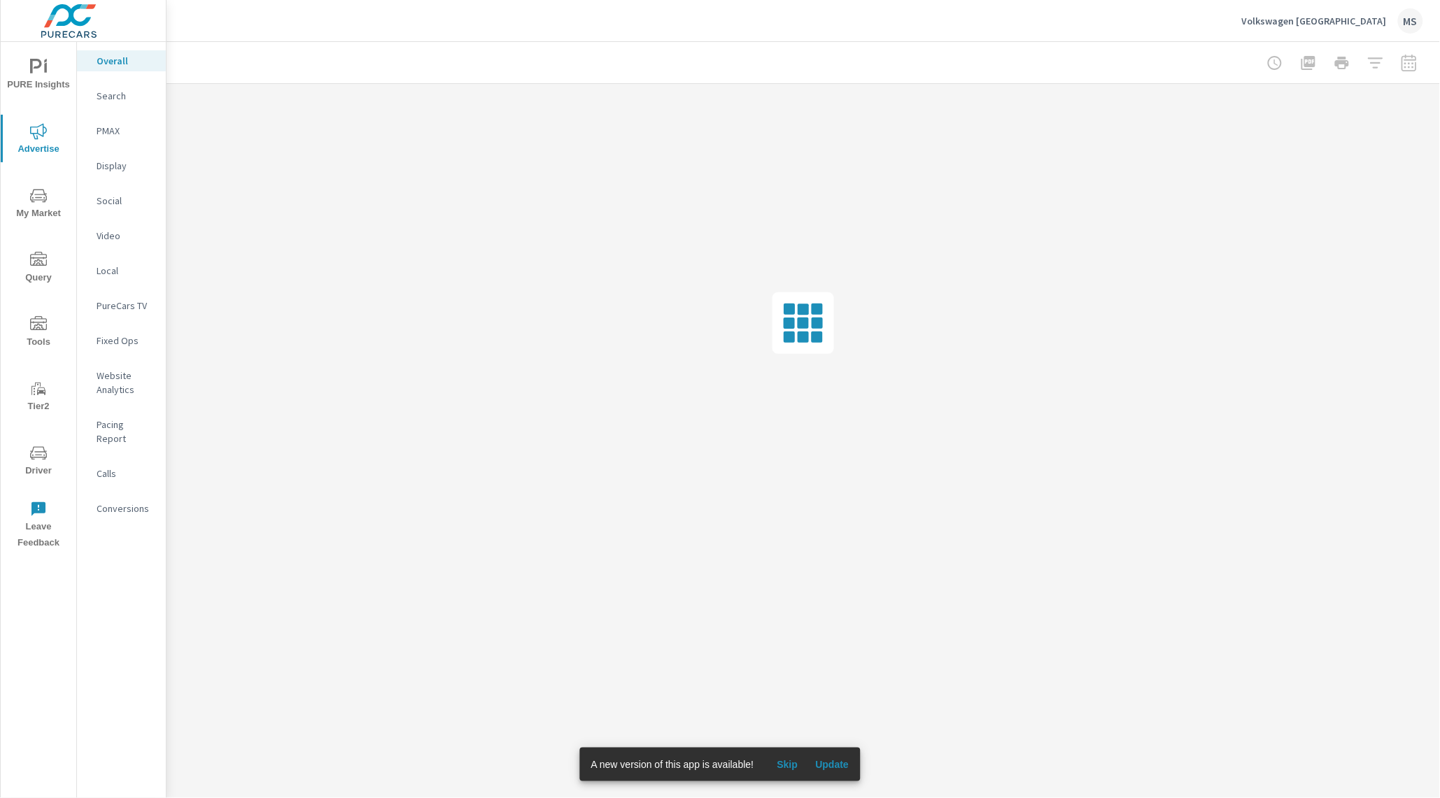
click at [122, 197] on p "Social" at bounding box center [126, 201] width 58 height 14
click at [116, 134] on p "PMAX" at bounding box center [126, 131] width 58 height 14
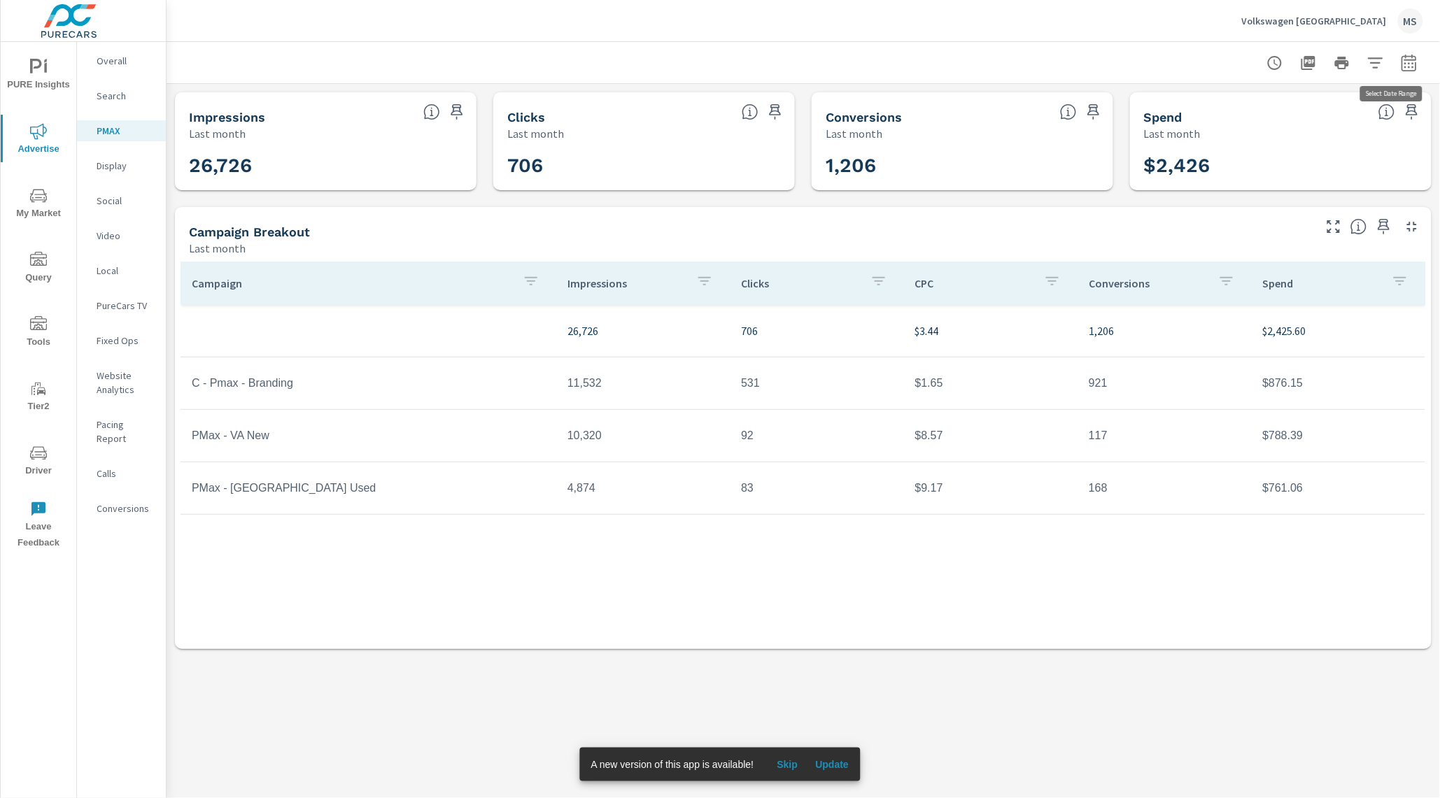
click at [1413, 63] on icon "button" at bounding box center [1408, 65] width 9 height 6
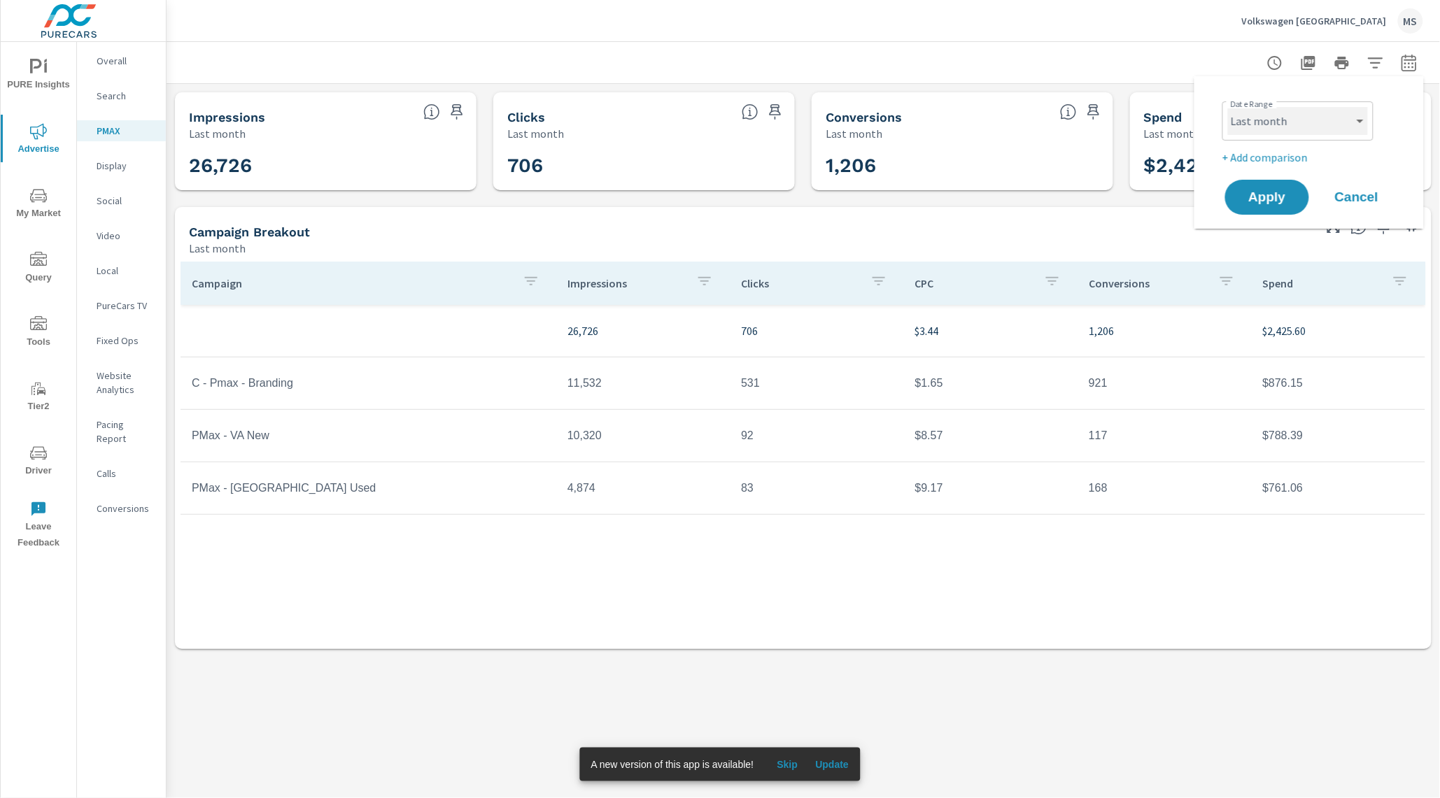
click at [1283, 125] on select "Custom [DATE] Last week Last 7 days Last 14 days Last 30 days Last 45 days Last…" at bounding box center [1298, 121] width 140 height 28
click at [1228, 107] on select "Custom [DATE] Last week Last 7 days Last 14 days Last 30 days Last 45 days Last…" at bounding box center [1298, 121] width 140 height 28
click at [1272, 122] on select "Custom [DATE] Last week Last 7 days Last 14 days Last 30 days Last 45 days Last…" at bounding box center [1298, 121] width 140 height 28
click at [1228, 107] on select "Custom [DATE] Last week Last 7 days Last 14 days Last 30 days Last 45 days Last…" at bounding box center [1298, 121] width 140 height 28
click at [1264, 109] on select "Custom [DATE] Last week Last 7 days Last 14 days Last 30 days Last 45 days Last…" at bounding box center [1298, 121] width 140 height 28
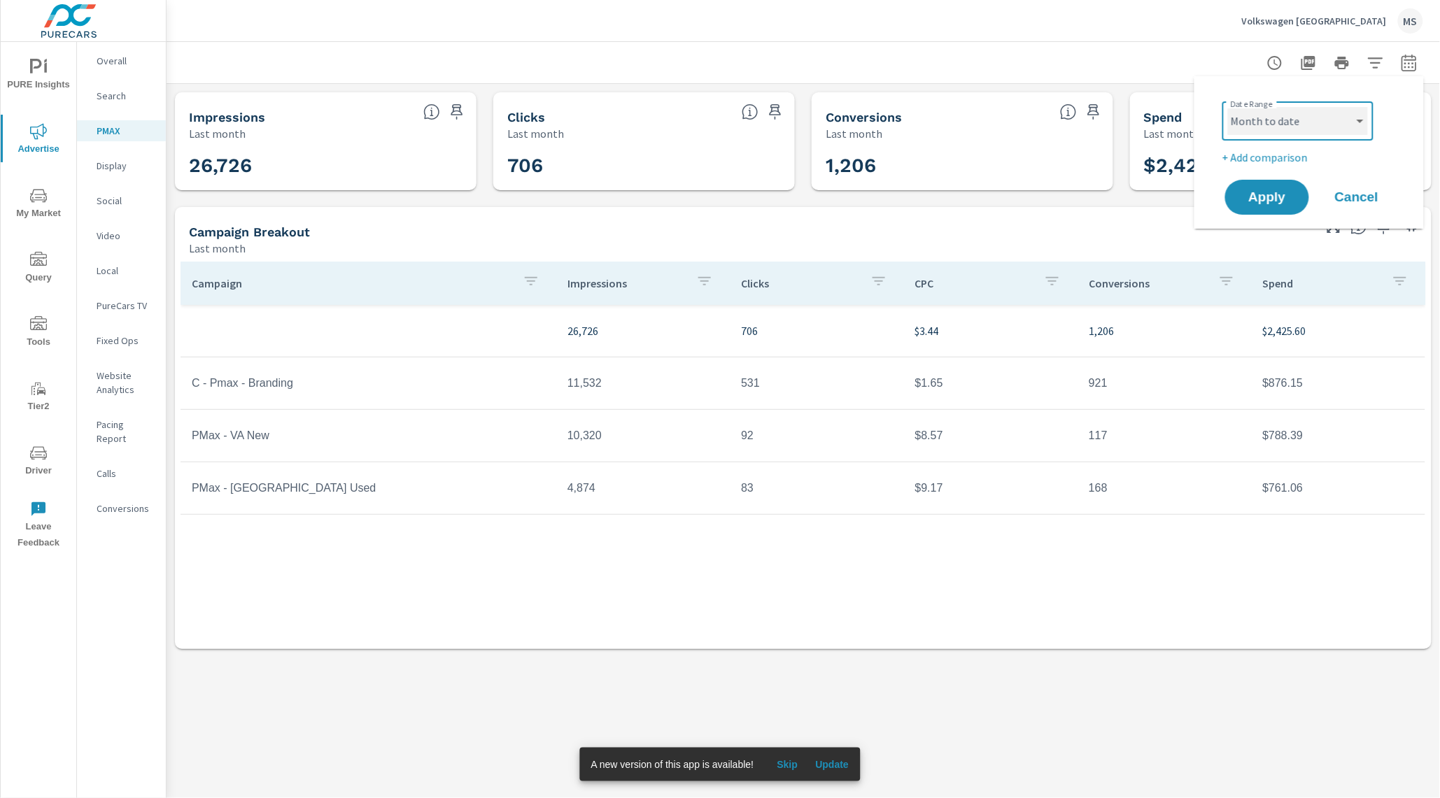
click at [1228, 107] on select "Custom [DATE] Last week Last 7 days Last 14 days Last 30 days Last 45 days Last…" at bounding box center [1298, 121] width 140 height 28
select select "Month to date"
click at [1266, 162] on p "+ Add comparison" at bounding box center [1311, 157] width 179 height 17
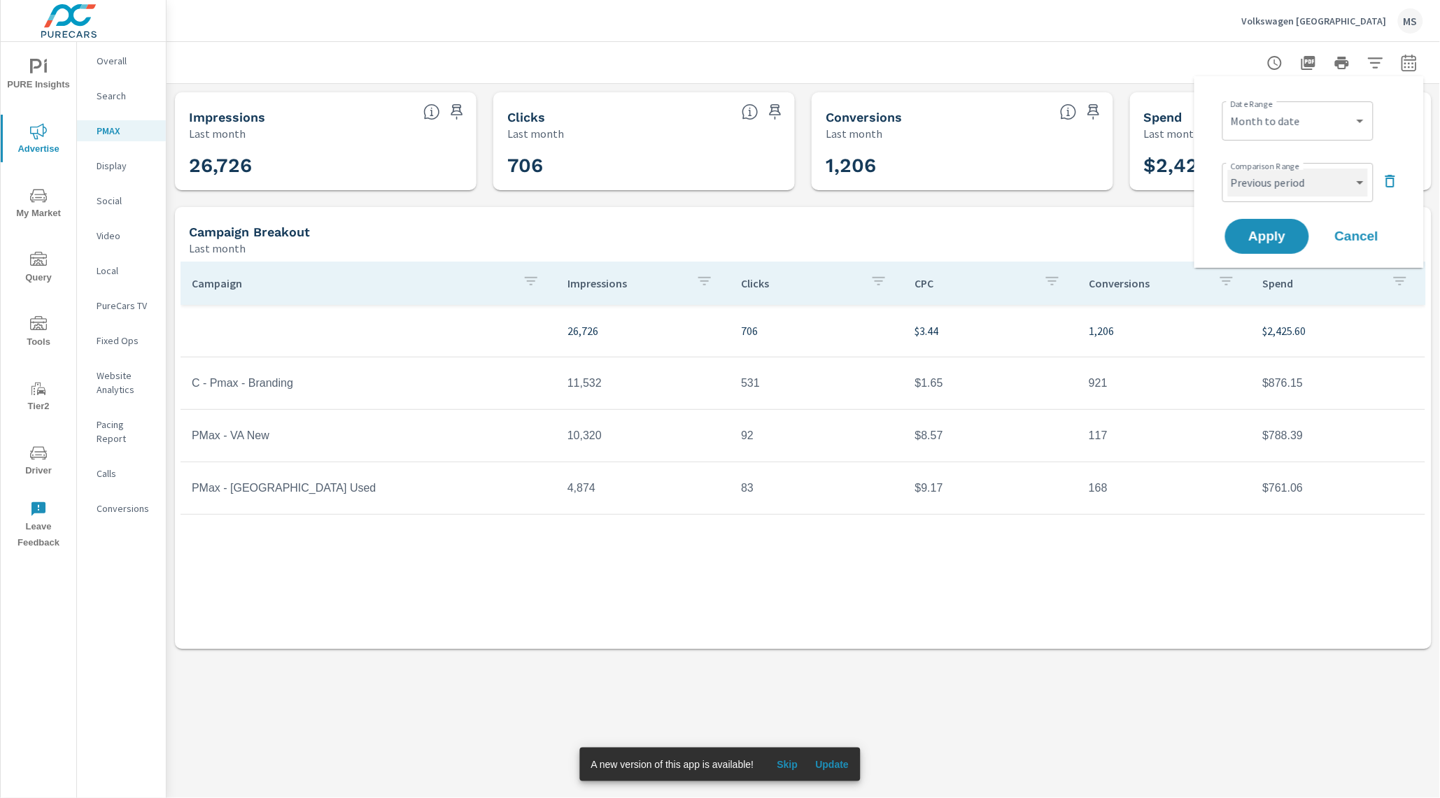
click at [1273, 181] on select "Custom Previous period Previous month Previous year" at bounding box center [1298, 183] width 140 height 28
click at [1228, 169] on select "Custom Previous period Previous month Previous year" at bounding box center [1298, 183] width 140 height 28
select select "Previous month"
click at [1264, 248] on button "Apply" at bounding box center [1267, 236] width 87 height 36
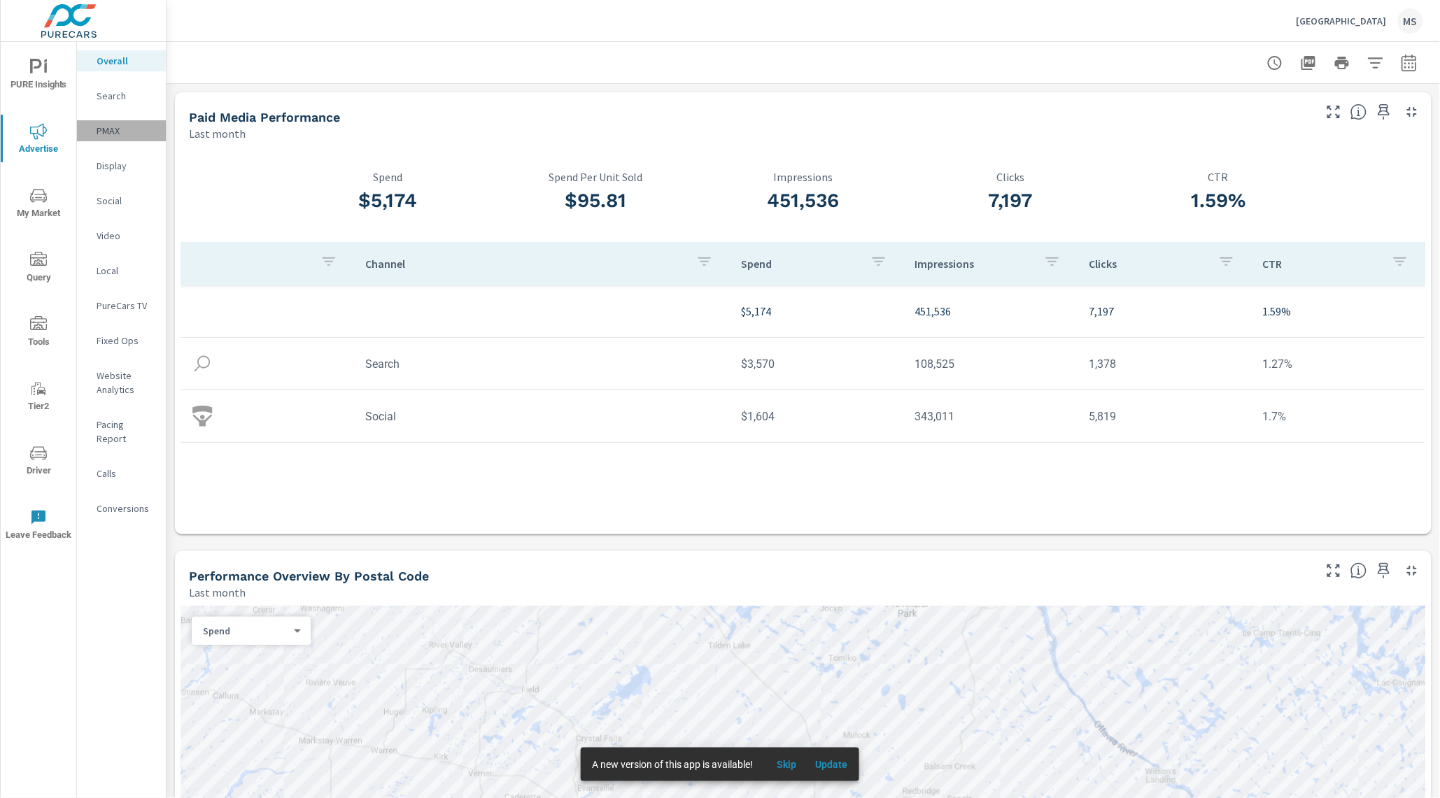
click at [108, 133] on p "PMAX" at bounding box center [126, 131] width 58 height 14
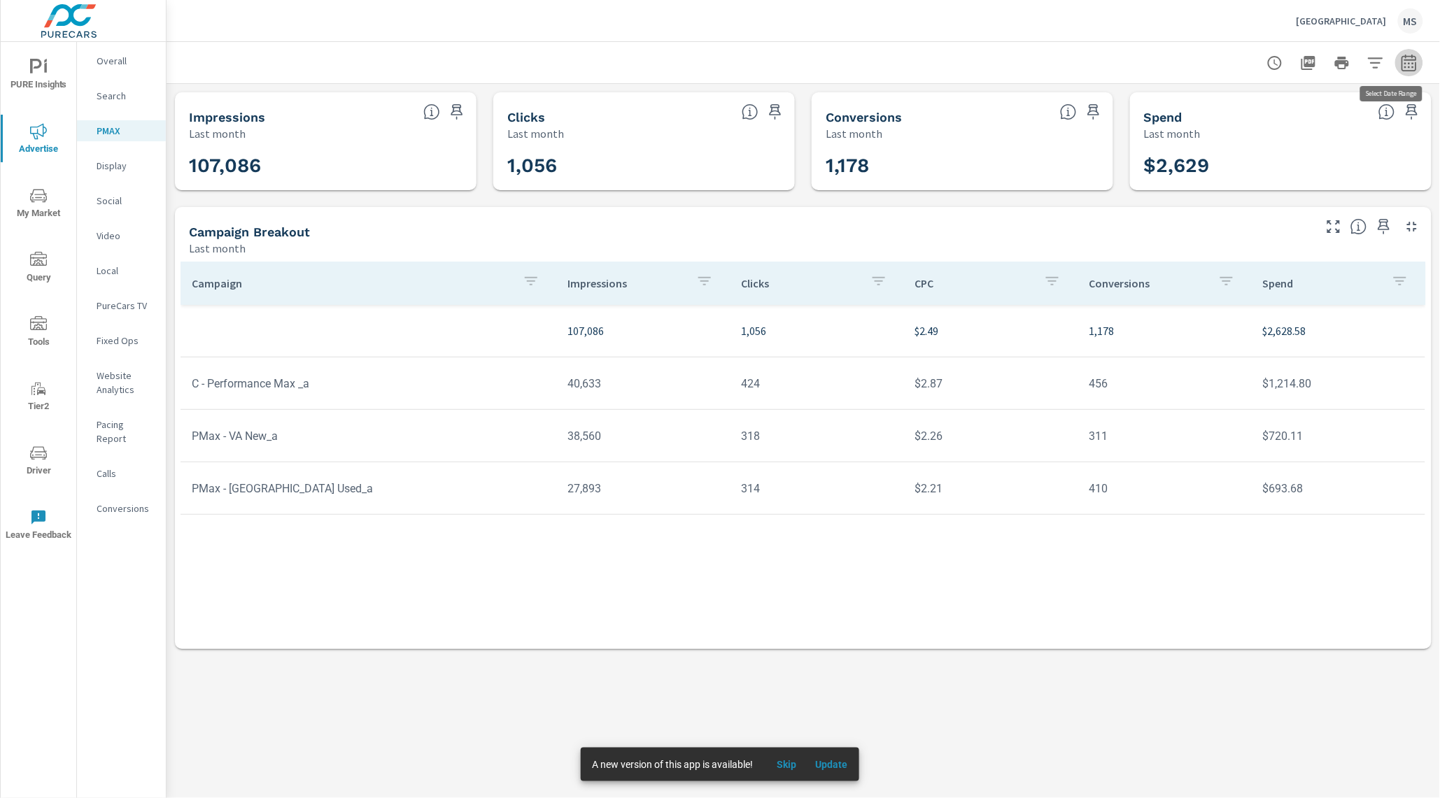
click at [1405, 62] on icon "button" at bounding box center [1409, 63] width 17 height 17
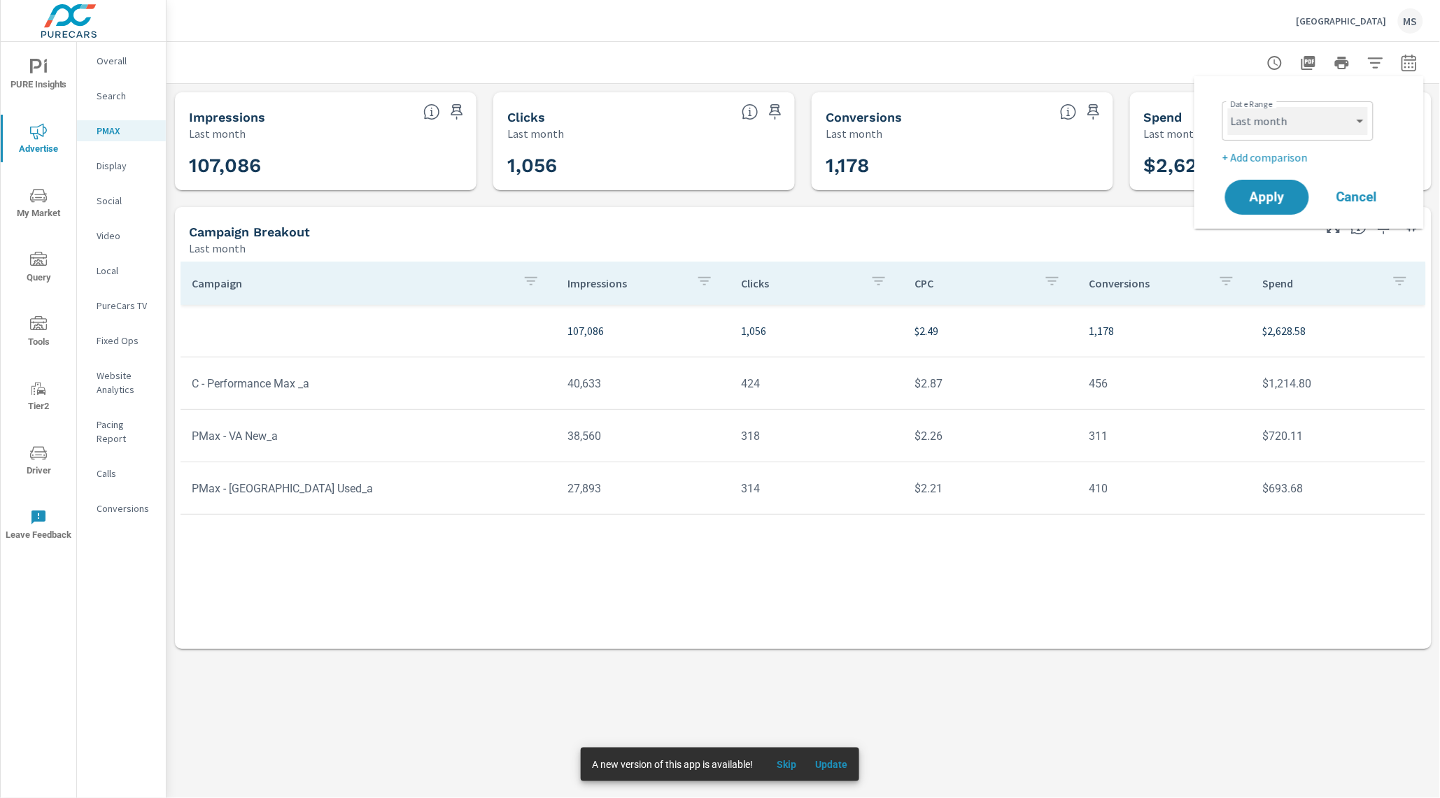
click at [1299, 112] on select "Custom [DATE] Last week Last 7 days Last 14 days Last 30 days Last 45 days Last…" at bounding box center [1298, 121] width 140 height 28
click at [1228, 107] on select "Custom [DATE] Last week Last 7 days Last 14 days Last 30 days Last 45 days Last…" at bounding box center [1298, 121] width 140 height 28
select select "Month to date"
click at [1271, 198] on span "Apply" at bounding box center [1267, 197] width 56 height 13
